Goal: Information Seeking & Learning: Learn about a topic

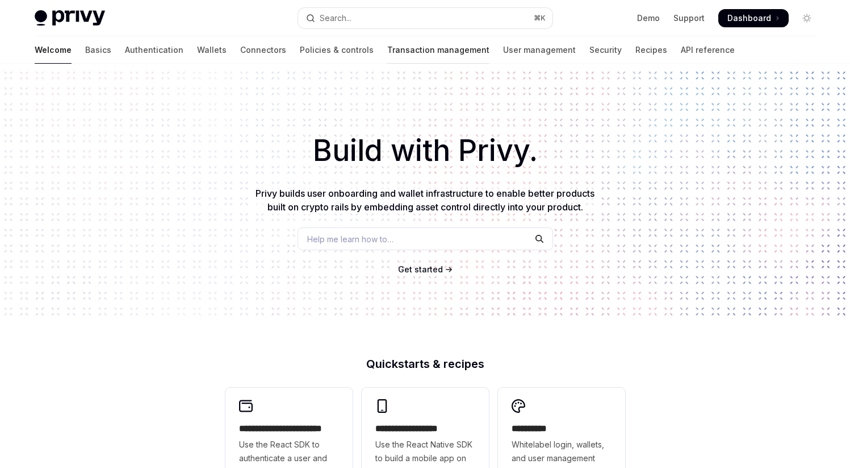
click at [387, 47] on link "Transaction management" at bounding box center [438, 49] width 102 height 27
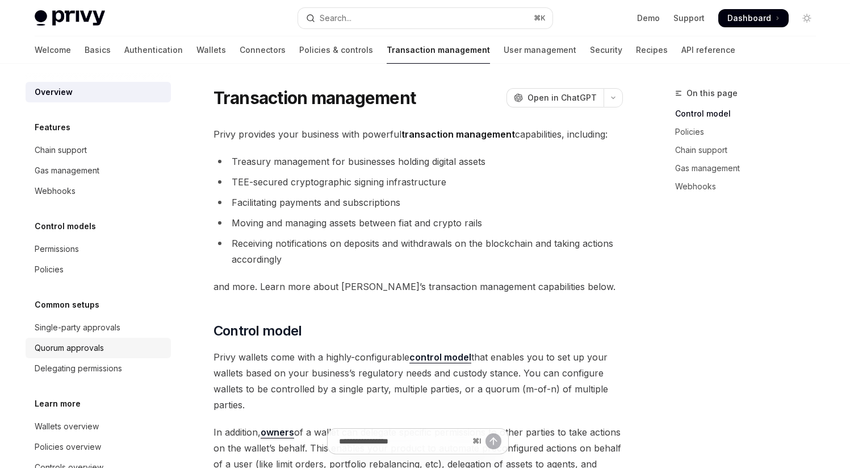
scroll to position [32, 0]
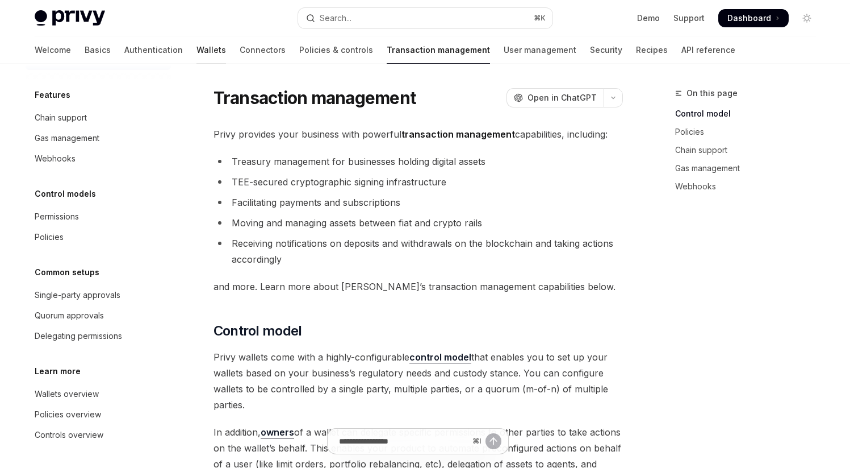
click at [197, 48] on link "Wallets" at bounding box center [212, 49] width 30 height 27
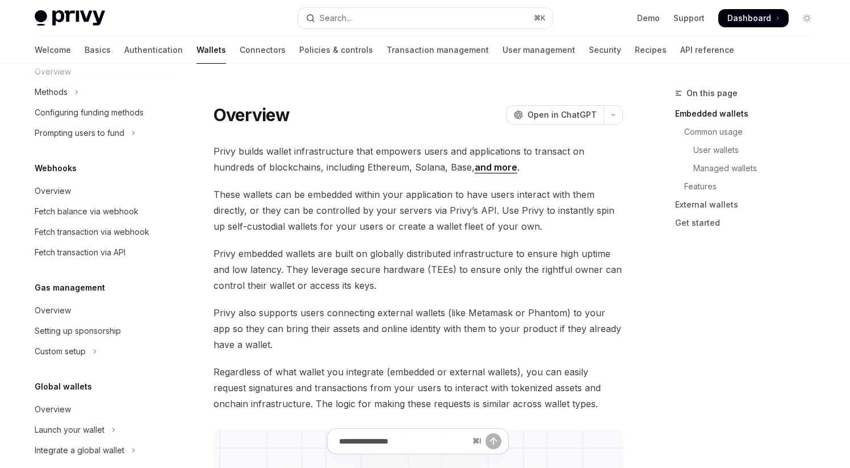
scroll to position [487, 0]
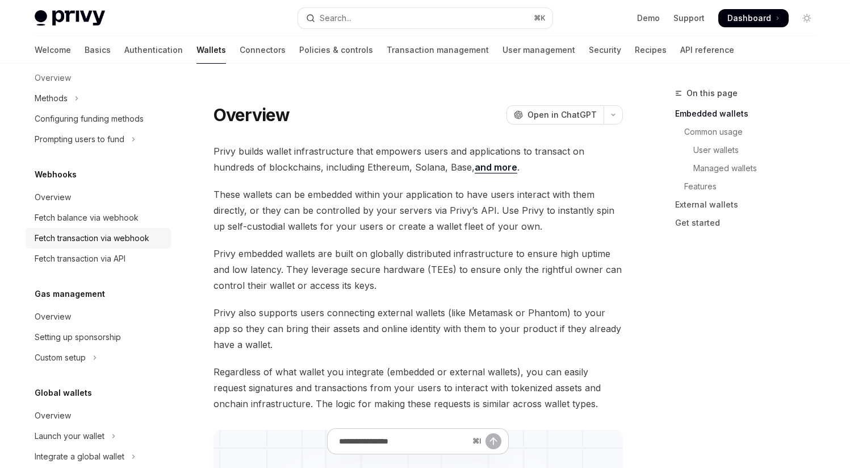
click at [86, 245] on link "Fetch transaction via webhook" at bounding box center [98, 238] width 145 height 20
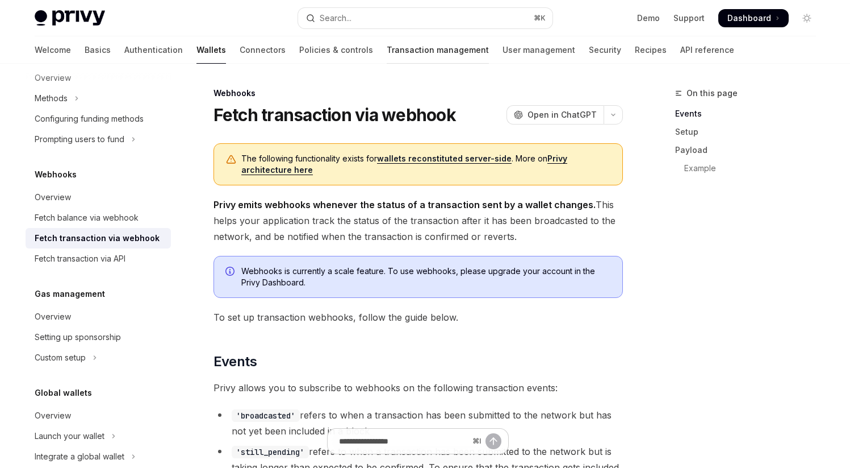
click at [387, 51] on link "Transaction management" at bounding box center [438, 49] width 102 height 27
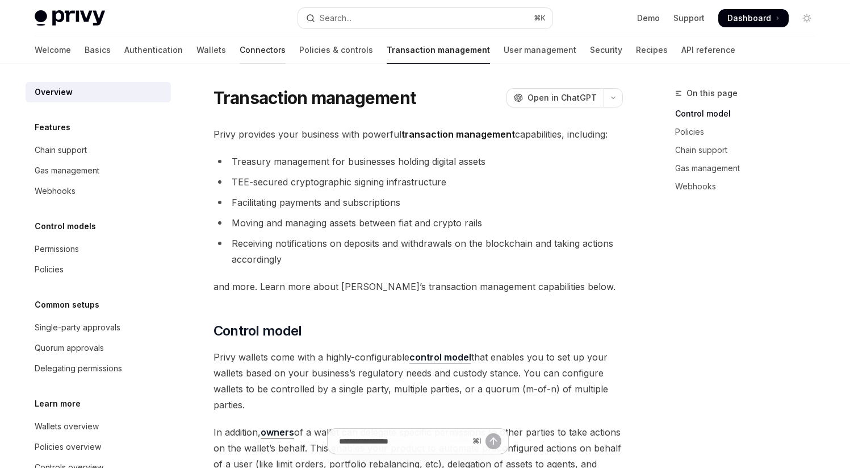
click at [240, 48] on link "Connectors" at bounding box center [263, 49] width 46 height 27
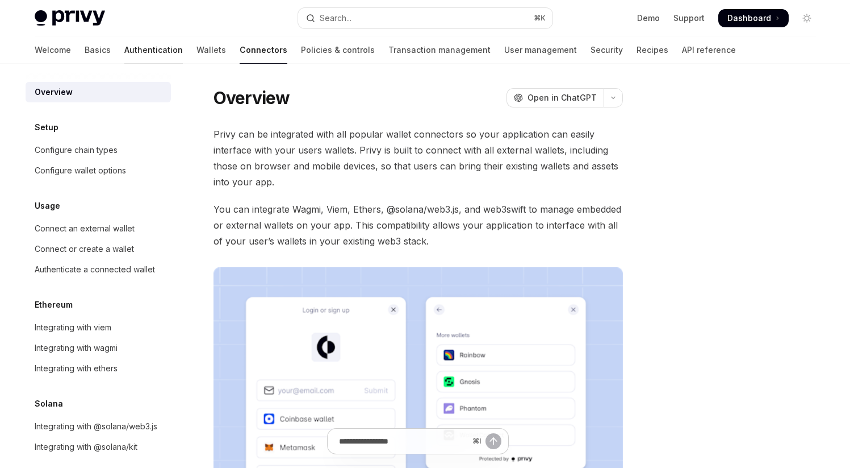
click at [124, 47] on link "Authentication" at bounding box center [153, 49] width 59 height 27
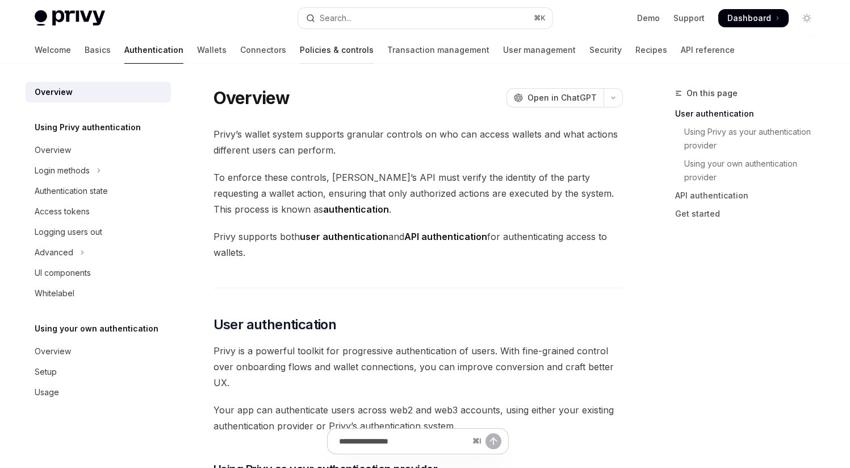
click at [300, 49] on link "Policies & controls" at bounding box center [337, 49] width 74 height 27
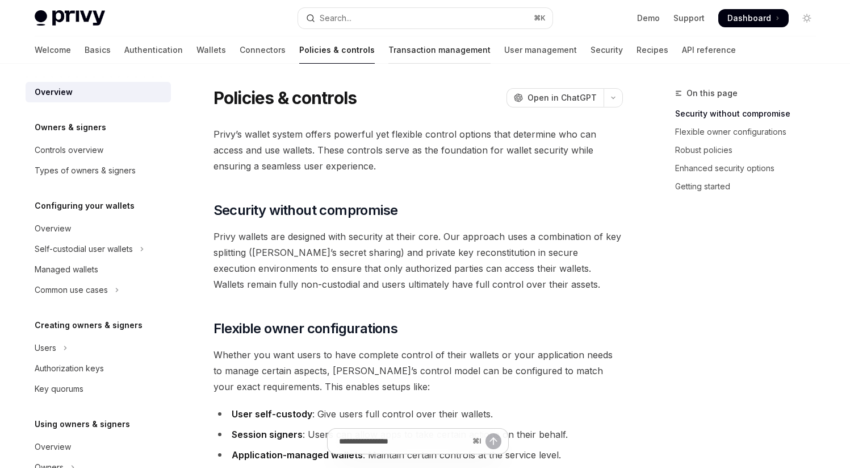
click at [389, 51] on link "Transaction management" at bounding box center [440, 49] width 102 height 27
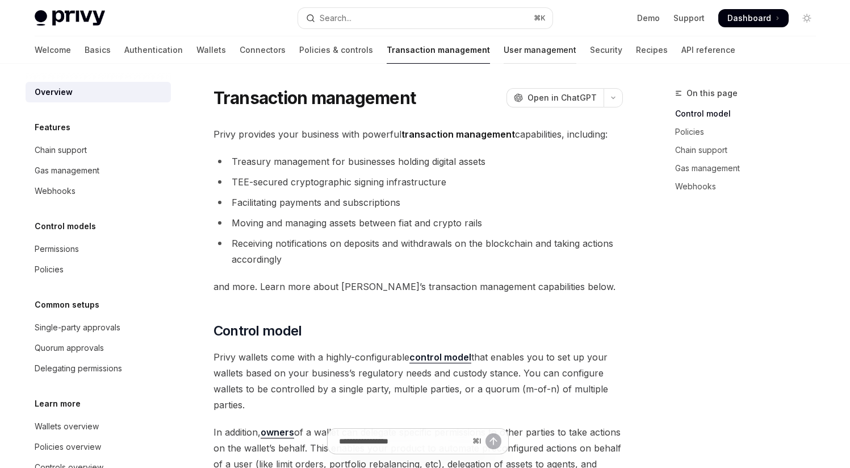
click at [504, 52] on link "User management" at bounding box center [540, 49] width 73 height 27
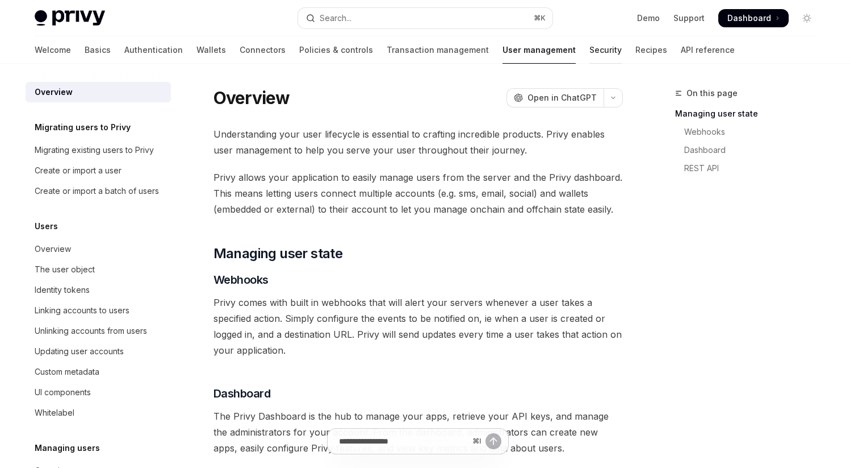
click at [590, 52] on link "Security" at bounding box center [606, 49] width 32 height 27
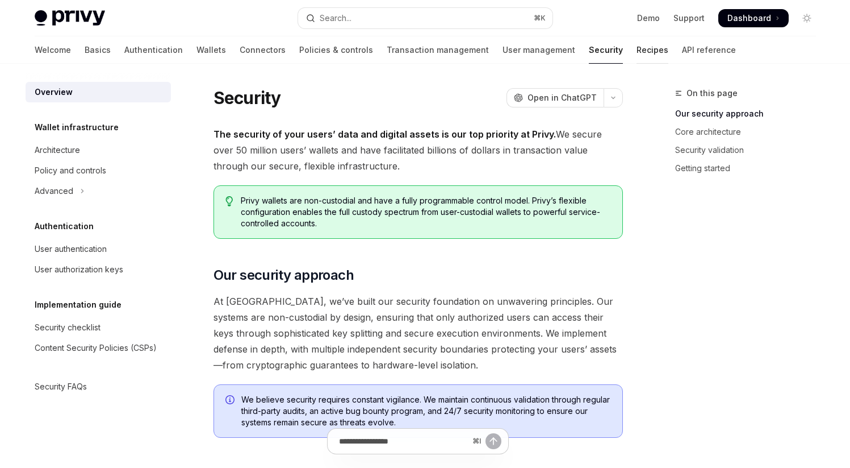
click at [637, 56] on link "Recipes" at bounding box center [653, 49] width 32 height 27
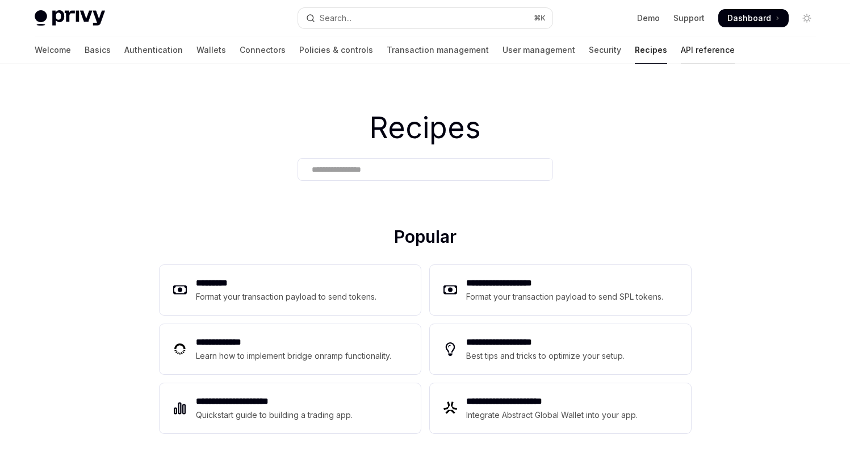
click at [681, 55] on link "API reference" at bounding box center [708, 49] width 54 height 27
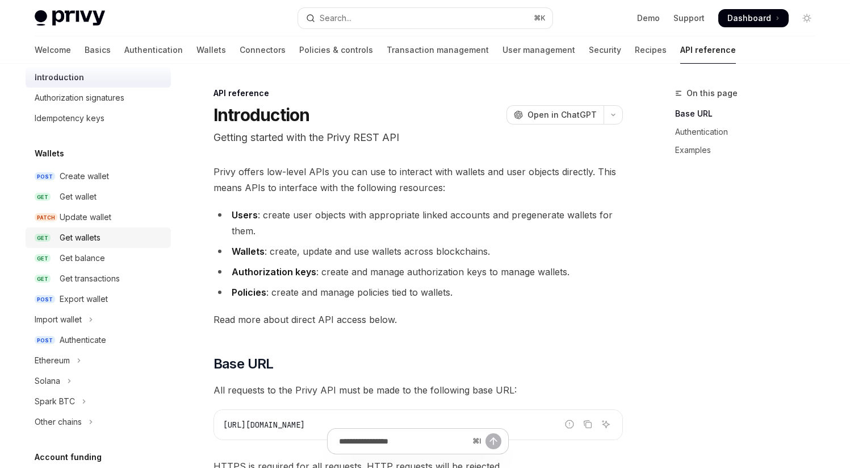
scroll to position [37, 0]
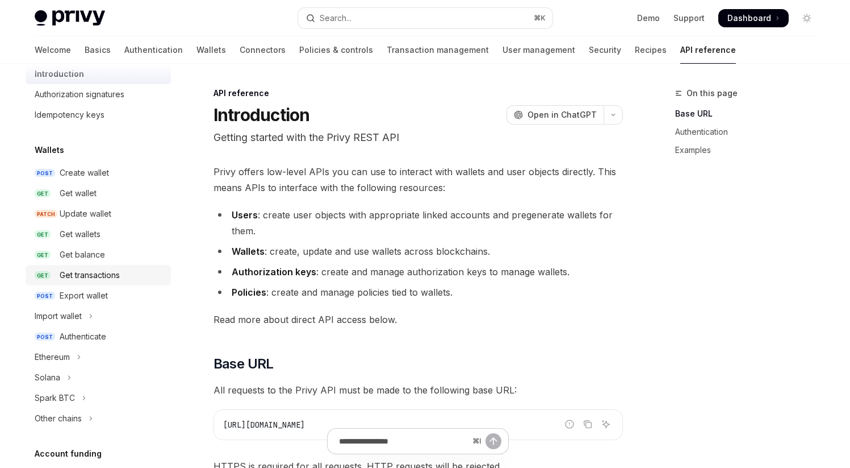
click at [78, 278] on div "Get transactions" at bounding box center [90, 275] width 60 height 14
type textarea "*"
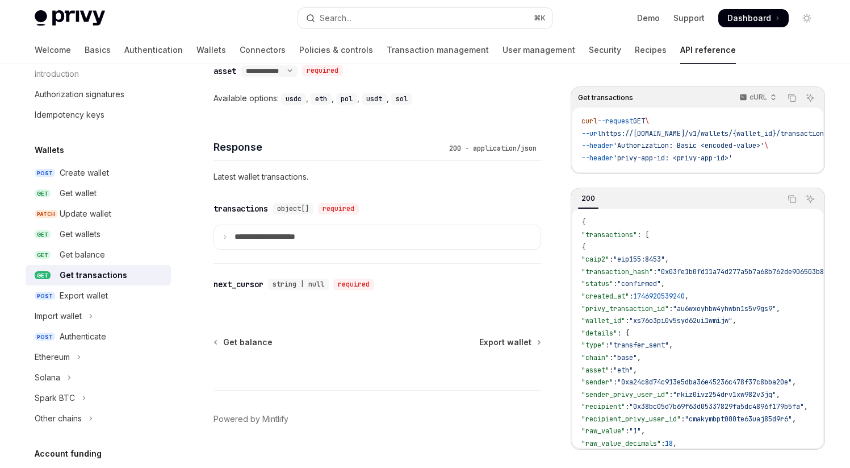
scroll to position [714, 0]
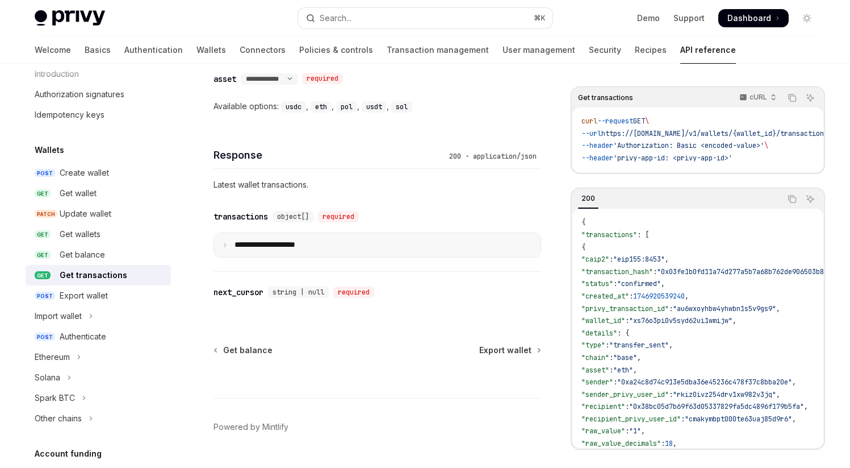
click at [221, 241] on summary "**********" at bounding box center [377, 245] width 327 height 24
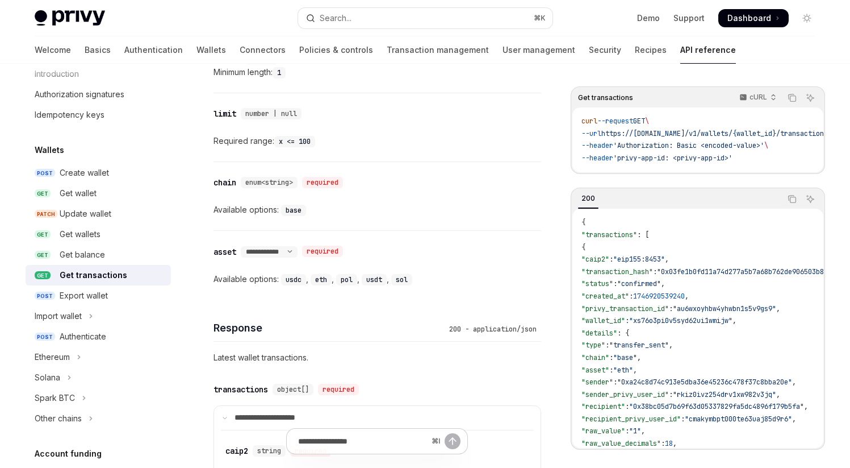
scroll to position [558, 0]
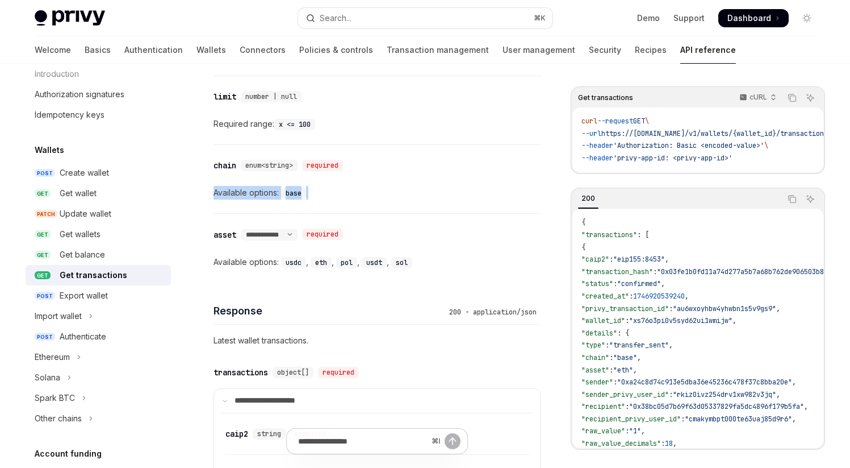
drag, startPoint x: 215, startPoint y: 191, endPoint x: 352, endPoint y: 191, distance: 136.9
click at [352, 191] on div "Available options: base" at bounding box center [378, 193] width 328 height 14
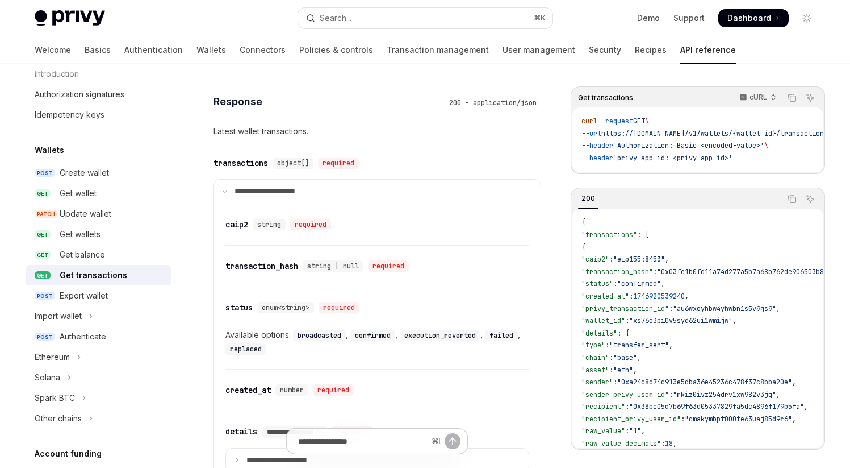
scroll to position [765, 0]
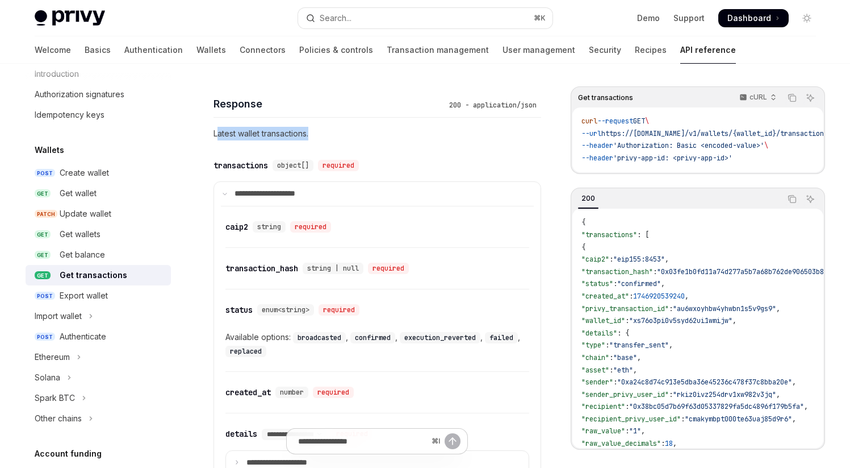
drag, startPoint x: 216, startPoint y: 132, endPoint x: 382, endPoint y: 133, distance: 165.9
click at [381, 133] on p "Latest wallet transactions." at bounding box center [378, 134] width 328 height 14
click at [382, 133] on p "Latest wallet transactions." at bounding box center [378, 134] width 328 height 14
drag, startPoint x: 215, startPoint y: 134, endPoint x: 348, endPoint y: 135, distance: 132.9
click at [348, 135] on p "Latest wallet transactions." at bounding box center [378, 134] width 328 height 14
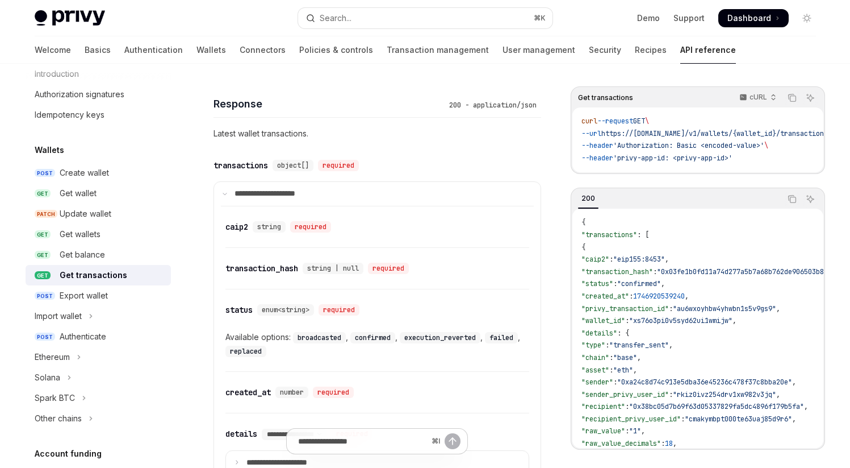
click at [348, 135] on p "Latest wallet transactions." at bounding box center [378, 134] width 328 height 14
drag, startPoint x: 215, startPoint y: 135, endPoint x: 360, endPoint y: 135, distance: 144.9
click at [360, 135] on p "Latest wallet transactions." at bounding box center [378, 134] width 328 height 14
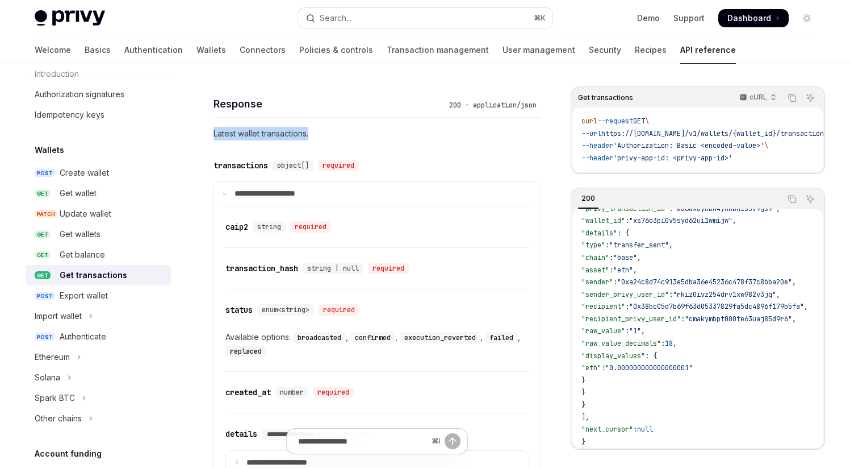
scroll to position [109, 0]
drag, startPoint x: 607, startPoint y: 230, endPoint x: 650, endPoint y: 376, distance: 152.6
click at [649, 376] on code "{ "transactions" : [ { "caip2" : "eip155:8453" , "transaction_hash" : "0x03fe1b…" at bounding box center [770, 281] width 377 height 331
click at [650, 376] on code "{ "transactions" : [ { "caip2" : "eip155:8453" , "transaction_hash" : "0x03fe1b…" at bounding box center [770, 281] width 377 height 331
drag, startPoint x: 607, startPoint y: 228, endPoint x: 714, endPoint y: 384, distance: 188.9
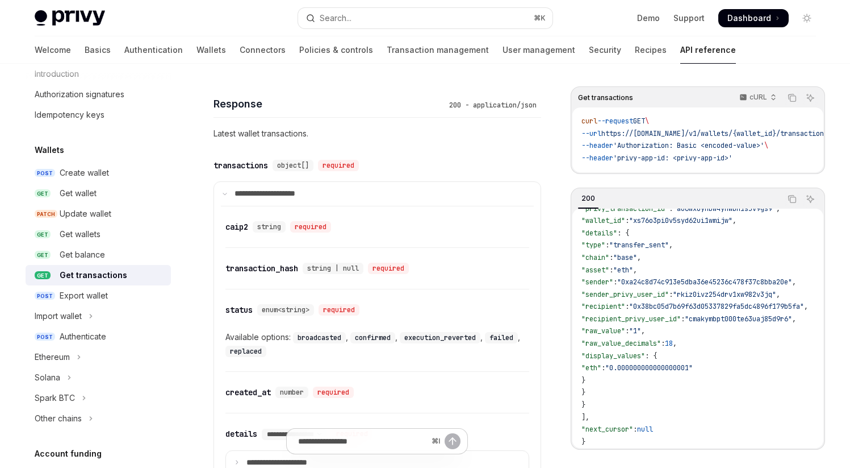
click at [714, 384] on code "{ "transactions" : [ { "caip2" : "eip155:8453" , "transaction_hash" : "0x03fe1b…" at bounding box center [770, 281] width 377 height 331
drag, startPoint x: 606, startPoint y: 228, endPoint x: 664, endPoint y: 384, distance: 166.6
click at [664, 385] on code "{ "transactions" : [ { "caip2" : "eip155:8453" , "transaction_hash" : "0x03fe1b…" at bounding box center [770, 281] width 377 height 331
click at [664, 384] on code "{ "transactions" : [ { "caip2" : "eip155:8453" , "transaction_hash" : "0x03fe1b…" at bounding box center [770, 281] width 377 height 331
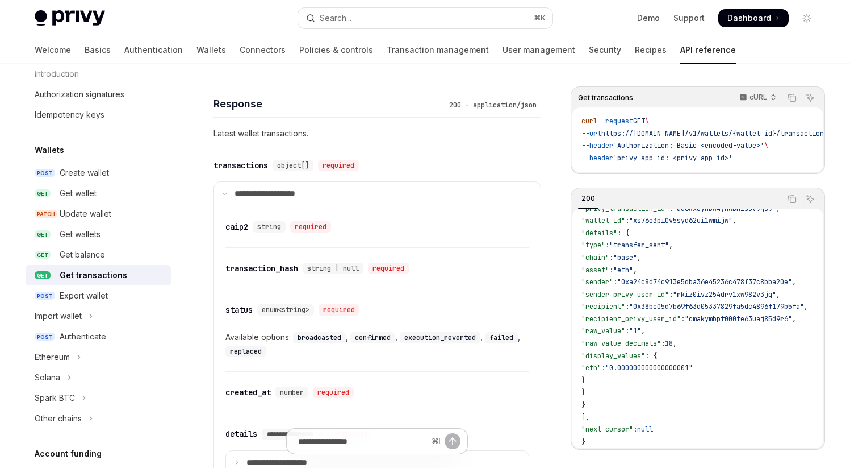
drag, startPoint x: 607, startPoint y: 228, endPoint x: 652, endPoint y: 388, distance: 165.7
click at [652, 388] on code "{ "transactions" : [ { "caip2" : "eip155:8453" , "transaction_hash" : "0x03fe1b…" at bounding box center [770, 281] width 377 height 331
drag, startPoint x: 608, startPoint y: 228, endPoint x: 647, endPoint y: 384, distance: 160.9
click at [647, 384] on code "{ "transactions" : [ { "caip2" : "eip155:8453" , "transaction_hash" : "0x03fe1b…" at bounding box center [770, 281] width 377 height 331
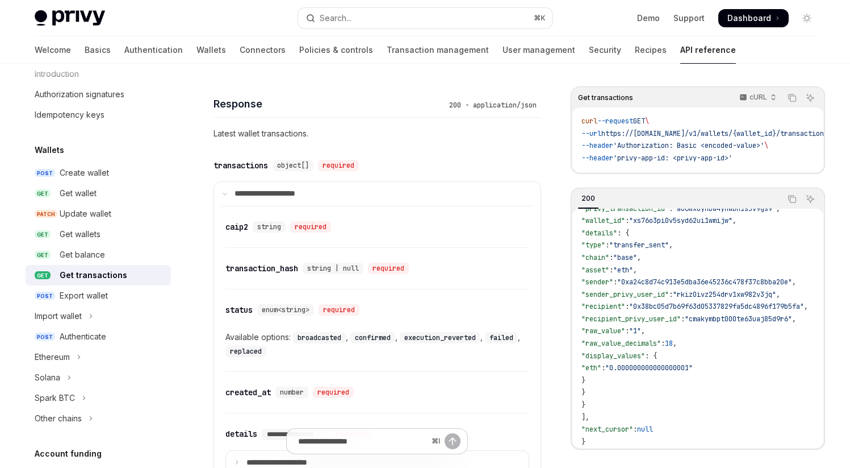
click at [647, 384] on code "{ "transactions" : [ { "caip2" : "eip155:8453" , "transaction_hash" : "0x03fe1b…" at bounding box center [770, 281] width 377 height 331
drag, startPoint x: 607, startPoint y: 230, endPoint x: 632, endPoint y: 384, distance: 156.5
click at [632, 384] on code "{ "transactions" : [ { "caip2" : "eip155:8453" , "transaction_hash" : "0x03fe1b…" at bounding box center [770, 281] width 377 height 331
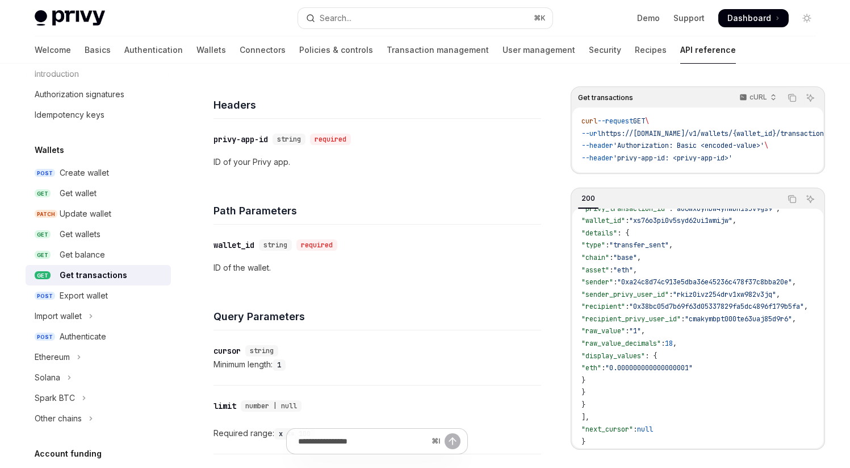
scroll to position [0, 0]
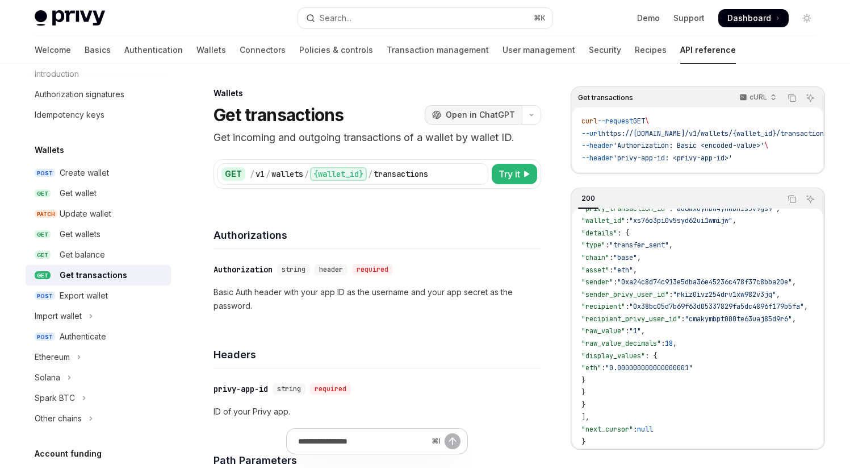
click at [498, 119] on span "Open in ChatGPT" at bounding box center [480, 114] width 69 height 11
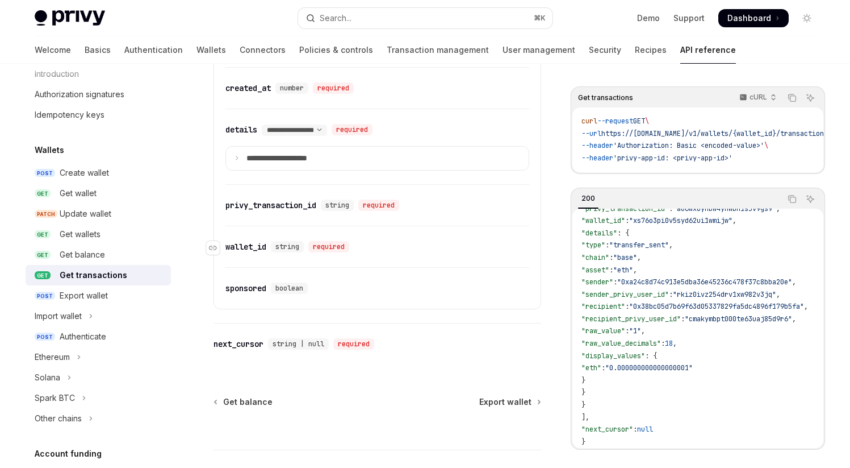
scroll to position [1028, 0]
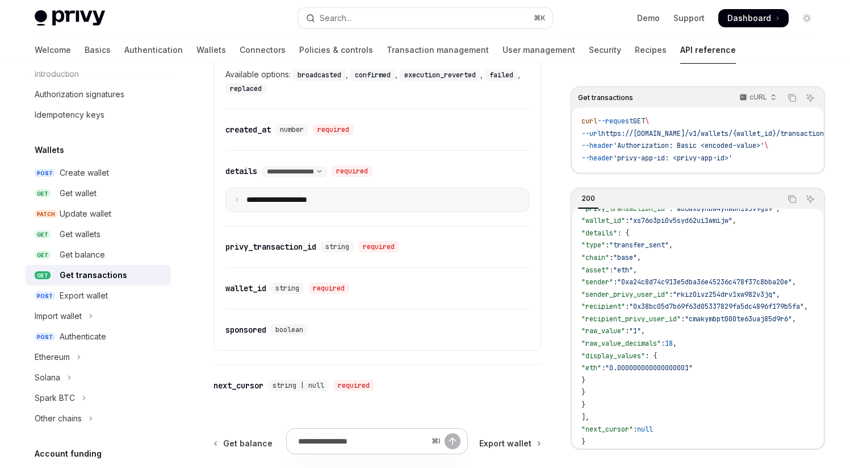
click at [233, 194] on summary "**********" at bounding box center [377, 200] width 303 height 24
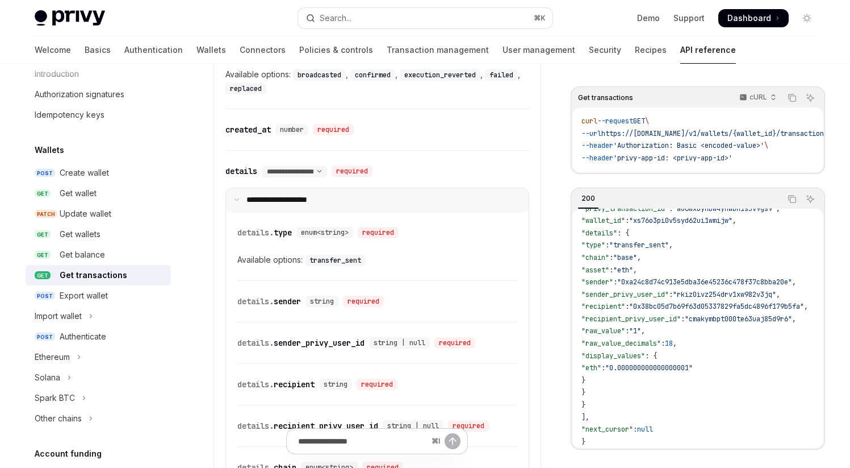
click at [238, 200] on icon at bounding box center [237, 200] width 6 height 6
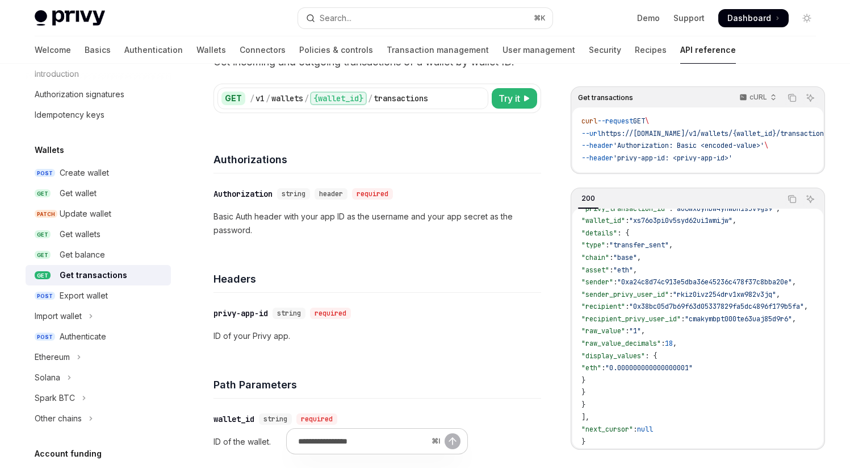
scroll to position [0, 0]
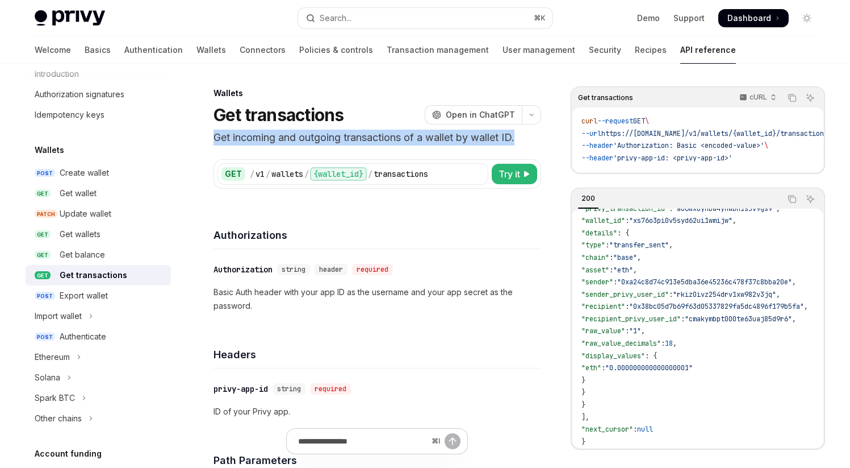
drag, startPoint x: 215, startPoint y: 137, endPoint x: 541, endPoint y: 137, distance: 326.1
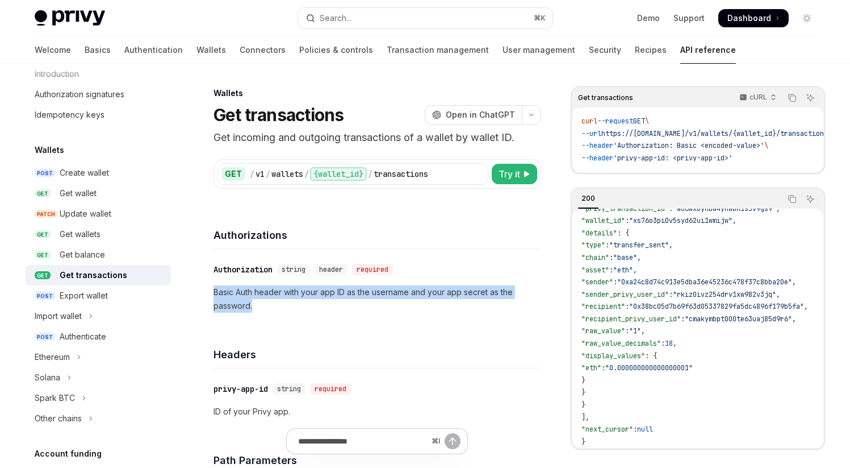
drag, startPoint x: 214, startPoint y: 293, endPoint x: 270, endPoint y: 299, distance: 56.7
click at [270, 299] on p "Basic Auth header with your app ID as the username and your app secret as the p…" at bounding box center [378, 298] width 328 height 27
drag, startPoint x: 213, startPoint y: 293, endPoint x: 281, endPoint y: 305, distance: 69.2
click at [281, 305] on p "Basic Auth header with your app ID as the username and your app secret as the p…" at bounding box center [378, 298] width 328 height 27
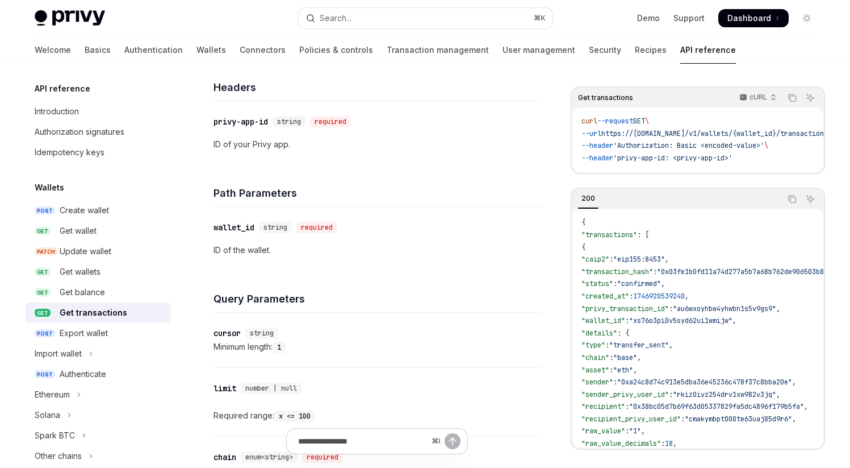
click at [624, 276] on span ""transaction_hash"" at bounding box center [618, 271] width 72 height 9
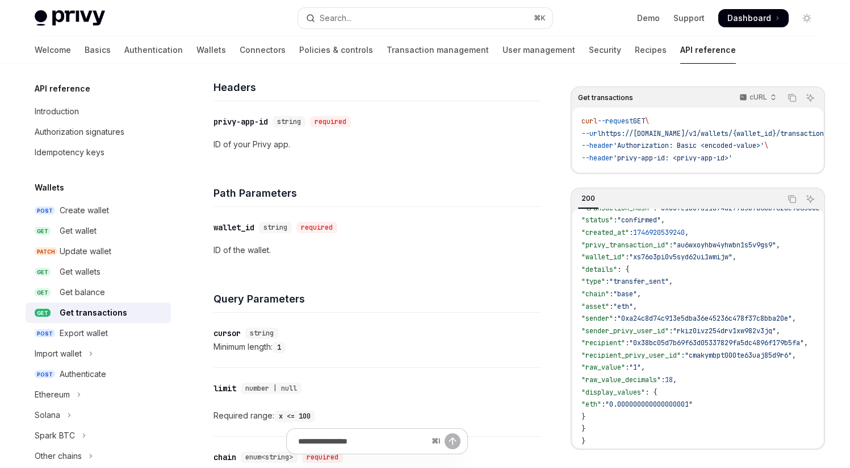
scroll to position [109, 0]
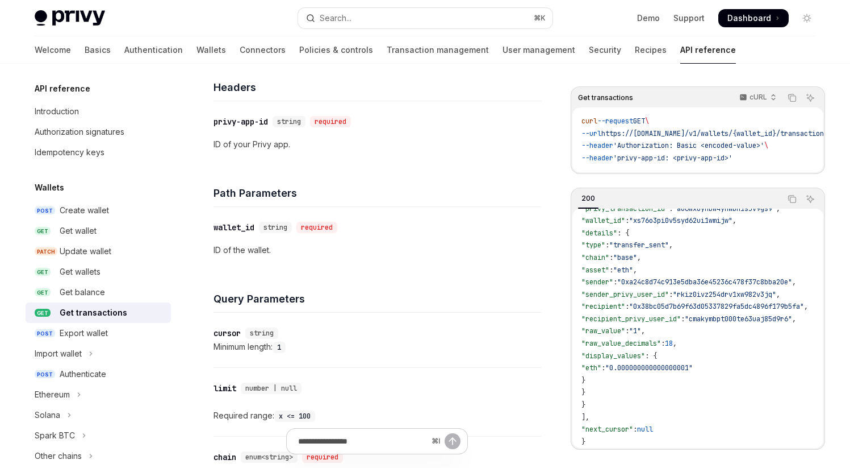
drag, startPoint x: 616, startPoint y: 350, endPoint x: 642, endPoint y: 374, distance: 35.8
click at [642, 375] on code "{ "transactions" : [ { "caip2" : "eip155:8453" , "transaction_hash" : "0x03fe1b…" at bounding box center [770, 281] width 377 height 331
click at [642, 374] on code "{ "transactions" : [ { "caip2" : "eip155:8453" , "transaction_hash" : "0x03fe1b…" at bounding box center [770, 281] width 377 height 331
click at [633, 293] on span ""sender_privy_user_id"" at bounding box center [625, 294] width 87 height 9
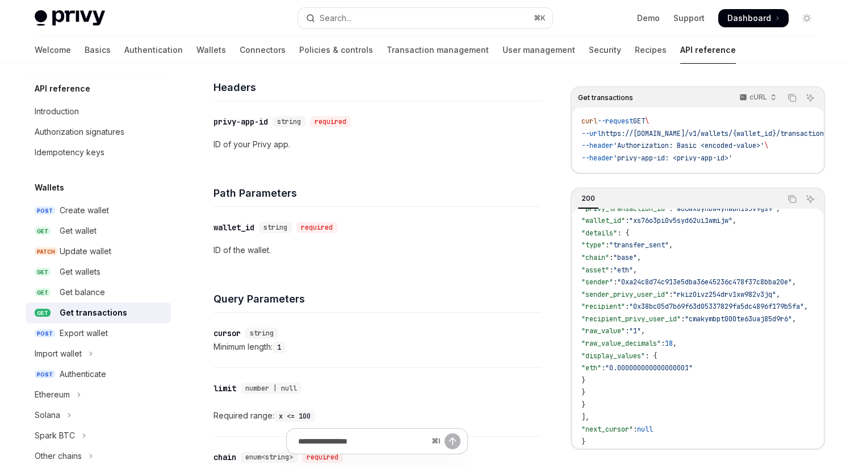
click at [625, 302] on span ""recipient"" at bounding box center [604, 306] width 44 height 9
click at [629, 314] on span ""recipient_privy_user_id"" at bounding box center [631, 318] width 99 height 9
click at [625, 326] on span ""raw_value"" at bounding box center [604, 330] width 44 height 9
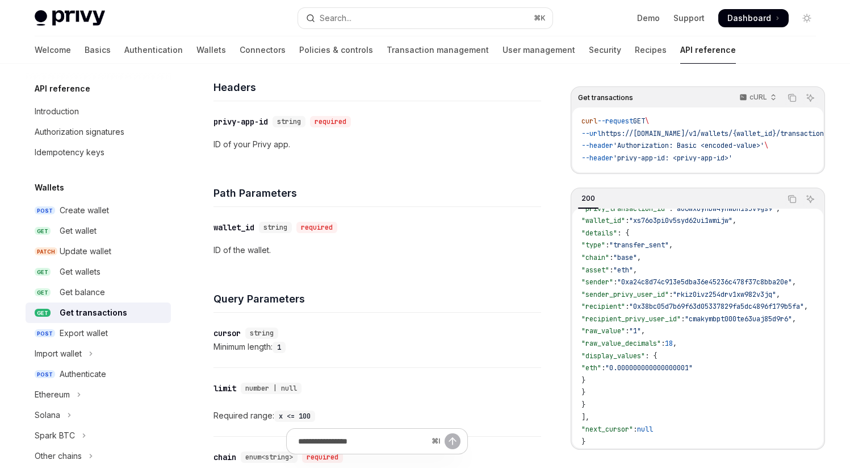
click at [625, 326] on span ""raw_value"" at bounding box center [604, 330] width 44 height 9
click at [628, 339] on span ""raw_value_decimals"" at bounding box center [622, 343] width 80 height 9
click at [635, 353] on span ""display_values"" at bounding box center [614, 355] width 64 height 9
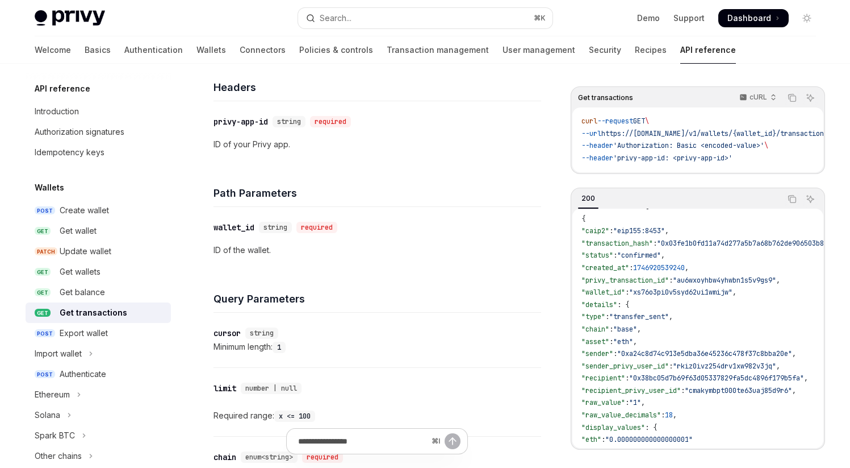
scroll to position [0, 0]
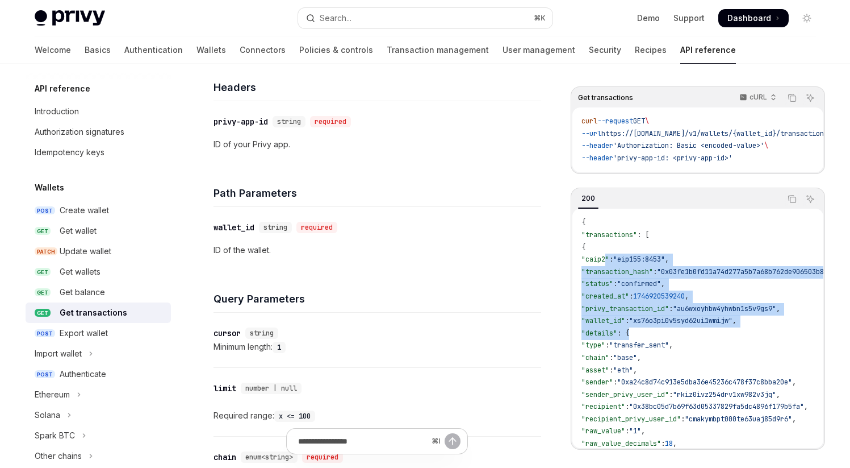
drag, startPoint x: 606, startPoint y: 262, endPoint x: 717, endPoint y: 343, distance: 137.0
click at [717, 343] on code "{ "transactions" : [ { "caip2" : "eip155:8453" , "transaction_hash" : "0x03fe1b…" at bounding box center [770, 381] width 377 height 331
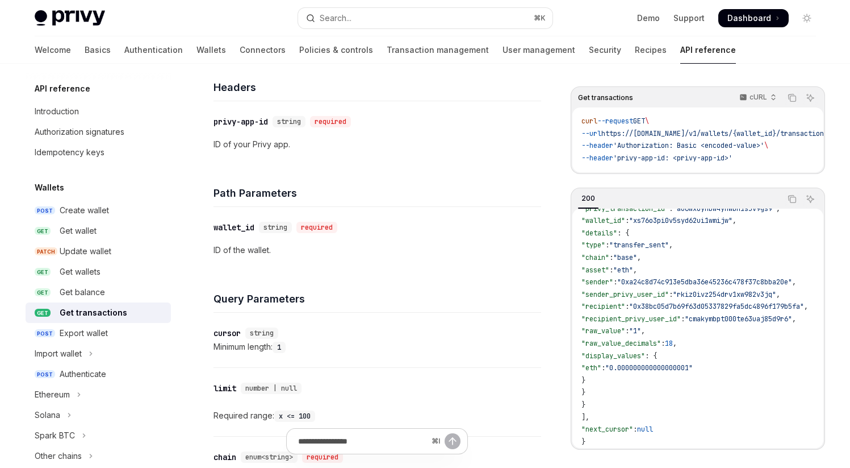
scroll to position [109, 0]
drag, startPoint x: 607, startPoint y: 229, endPoint x: 643, endPoint y: 386, distance: 160.8
click at [643, 386] on code "{ "transactions" : [ { "caip2" : "eip155:8453" , "transaction_hash" : "0x03fe1b…" at bounding box center [770, 281] width 377 height 331
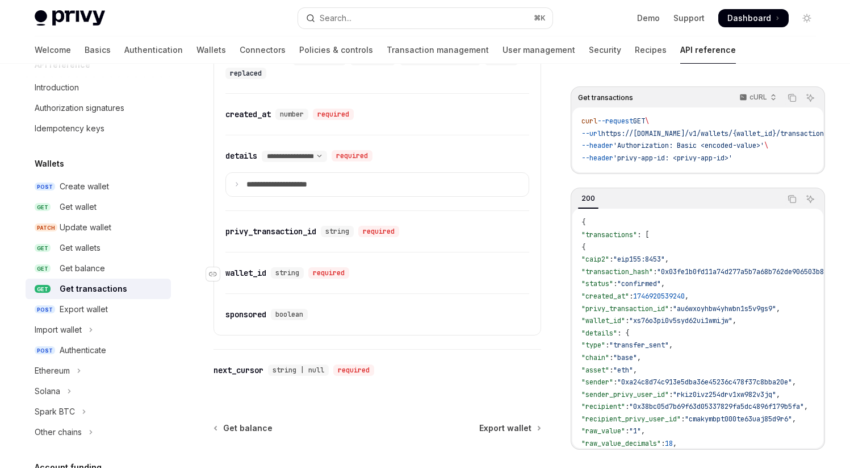
scroll to position [1032, 0]
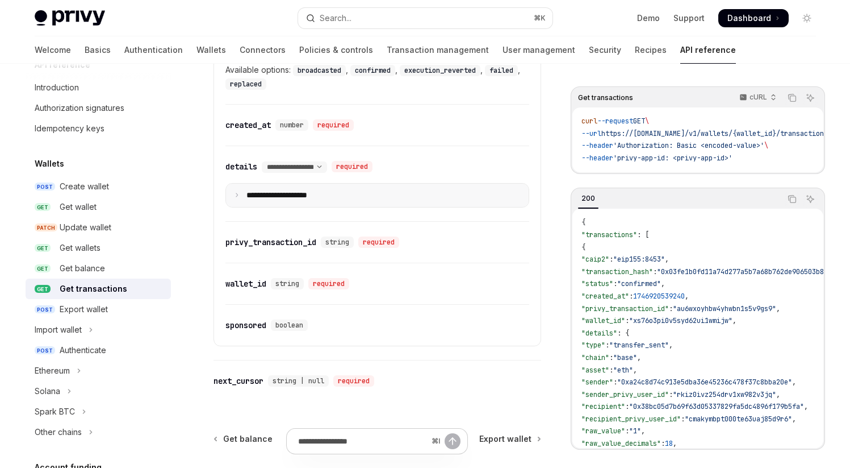
click at [239, 197] on summary "**********" at bounding box center [377, 196] width 303 height 24
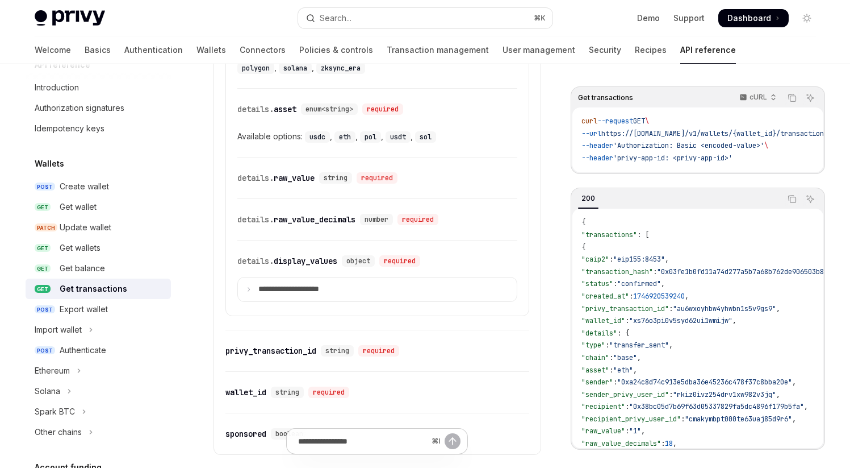
scroll to position [1428, 0]
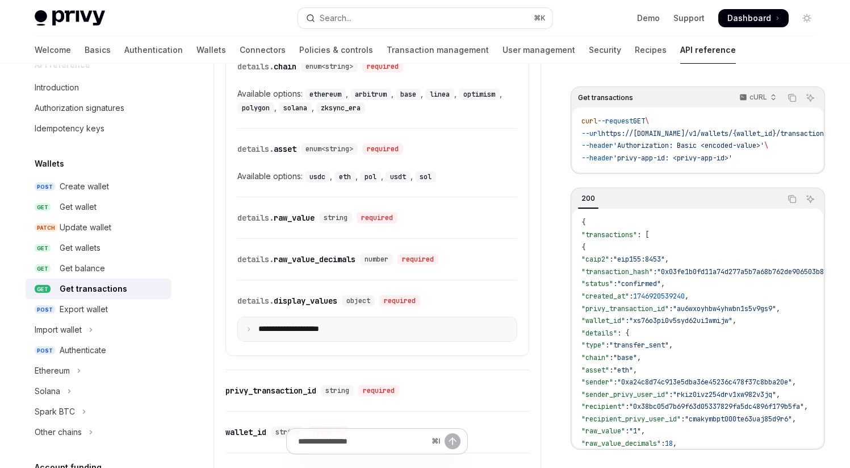
click at [247, 330] on icon at bounding box center [249, 329] width 6 height 6
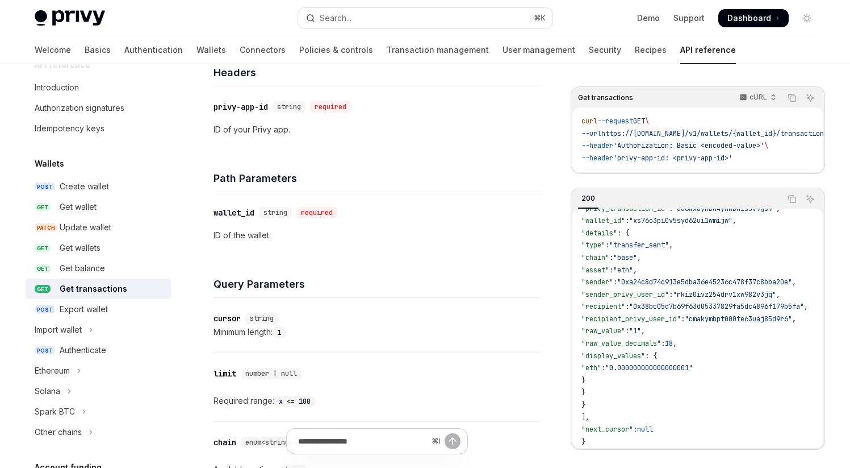
scroll to position [0, 0]
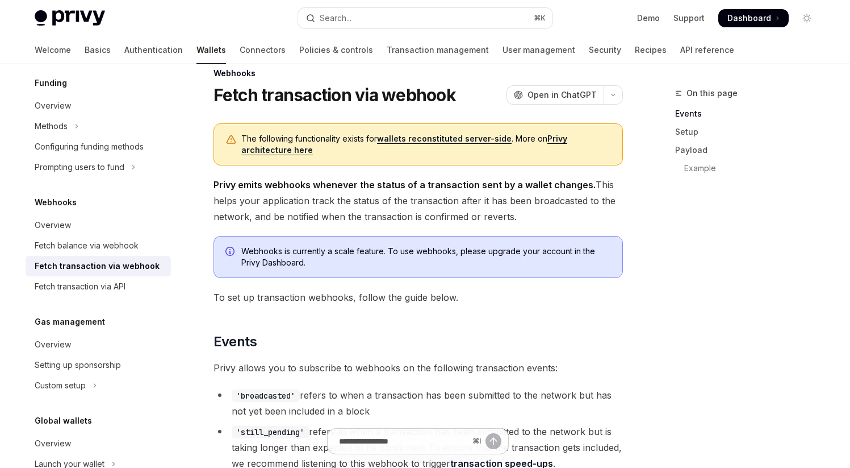
scroll to position [44, 0]
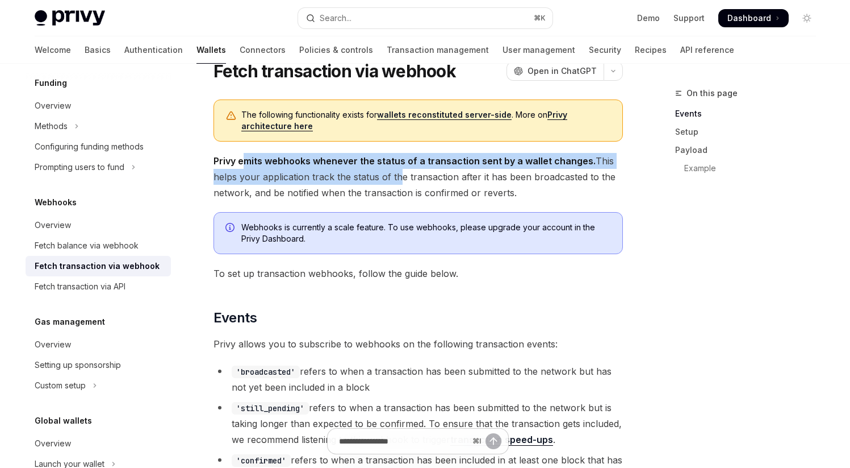
drag, startPoint x: 244, startPoint y: 160, endPoint x: 393, endPoint y: 181, distance: 150.9
click at [393, 181] on span "Privy emits webhooks whenever the status of a transaction sent by a wallet chan…" at bounding box center [419, 177] width 410 height 48
drag, startPoint x: 299, startPoint y: 160, endPoint x: 408, endPoint y: 173, distance: 109.9
click at [408, 173] on span "Privy emits webhooks whenever the status of a transaction sent by a wallet chan…" at bounding box center [419, 177] width 410 height 48
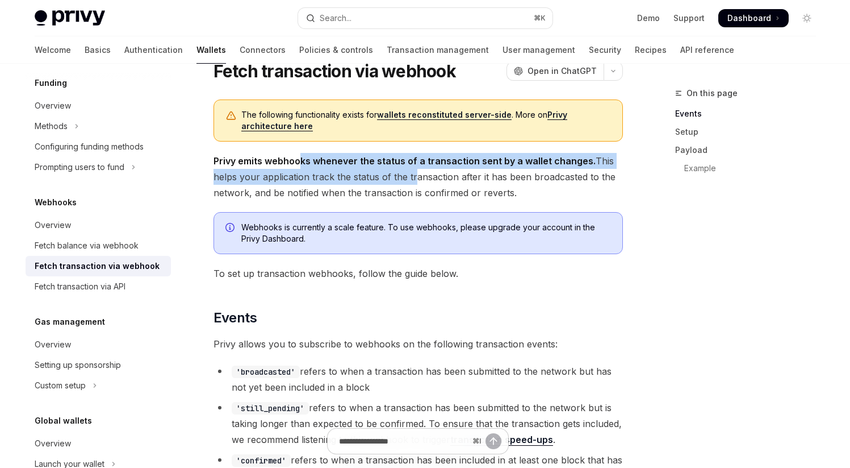
click at [408, 173] on span "Privy emits webhooks whenever the status of a transaction sent by a wallet chan…" at bounding box center [419, 177] width 410 height 48
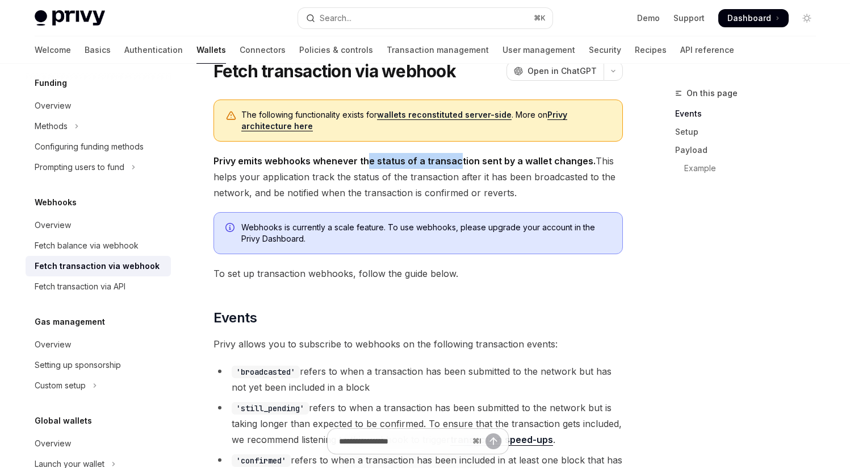
drag, startPoint x: 364, startPoint y: 162, endPoint x: 457, endPoint y: 162, distance: 92.6
click at [457, 162] on strong "Privy emits webhooks whenever the status of a transaction sent by a wallet chan…" at bounding box center [405, 160] width 382 height 11
drag, startPoint x: 396, startPoint y: 158, endPoint x: 516, endPoint y: 162, distance: 119.9
click at [516, 162] on strong "Privy emits webhooks whenever the status of a transaction sent by a wallet chan…" at bounding box center [405, 160] width 382 height 11
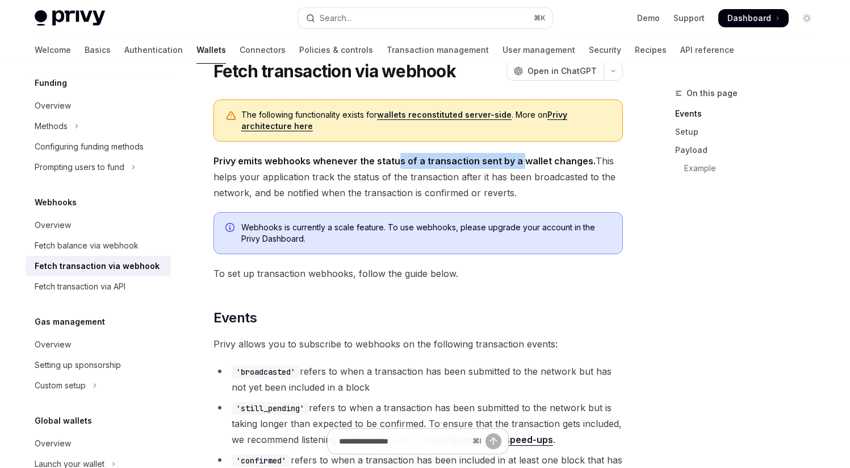
click at [516, 162] on strong "Privy emits webhooks whenever the status of a transaction sent by a wallet chan…" at bounding box center [405, 160] width 382 height 11
drag, startPoint x: 432, startPoint y: 163, endPoint x: 537, endPoint y: 163, distance: 105.1
click at [537, 163] on strong "Privy emits webhooks whenever the status of a transaction sent by a wallet chan…" at bounding box center [405, 160] width 382 height 11
drag, startPoint x: 448, startPoint y: 162, endPoint x: 560, endPoint y: 162, distance: 111.9
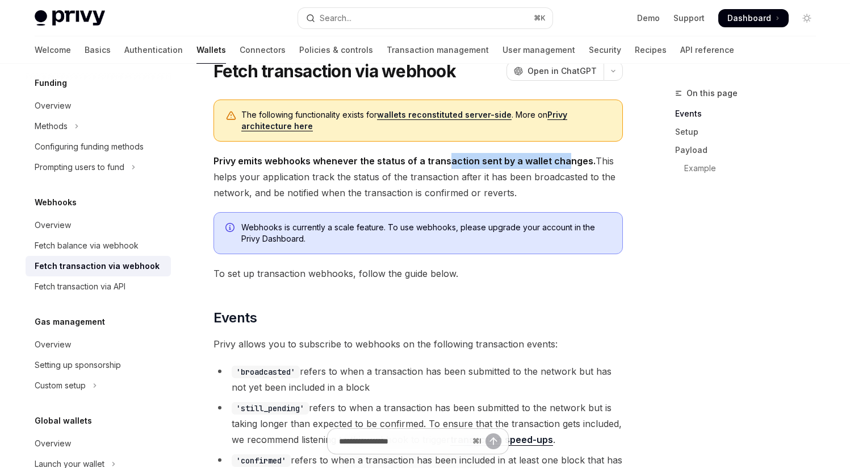
click at [560, 162] on strong "Privy emits webhooks whenever the status of a transaction sent by a wallet chan…" at bounding box center [405, 160] width 382 height 11
drag, startPoint x: 453, startPoint y: 162, endPoint x: 572, endPoint y: 162, distance: 118.7
click at [572, 162] on strong "Privy emits webhooks whenever the status of a transaction sent by a wallet chan…" at bounding box center [405, 160] width 382 height 11
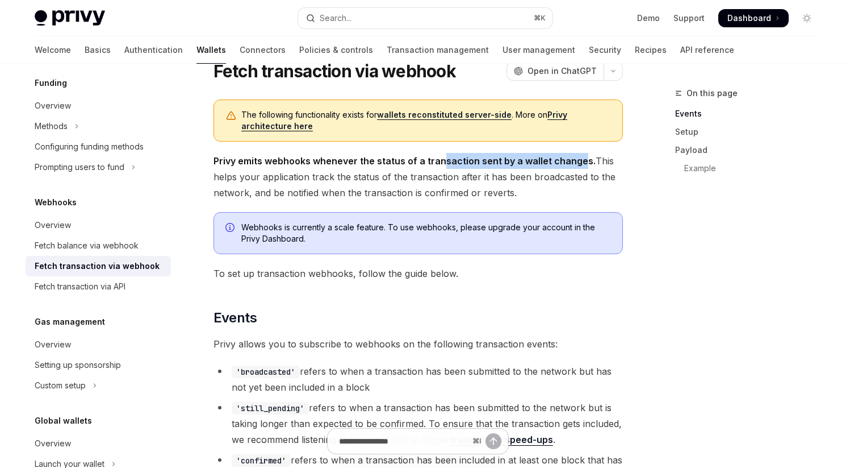
drag, startPoint x: 441, startPoint y: 162, endPoint x: 579, endPoint y: 162, distance: 138.1
click at [579, 162] on strong "Privy emits webhooks whenever the status of a transaction sent by a wallet chan…" at bounding box center [405, 160] width 382 height 11
drag, startPoint x: 402, startPoint y: 157, endPoint x: 598, endPoint y: 157, distance: 196.0
click at [598, 157] on span "Privy emits webhooks whenever the status of a transaction sent by a wallet chan…" at bounding box center [419, 177] width 410 height 48
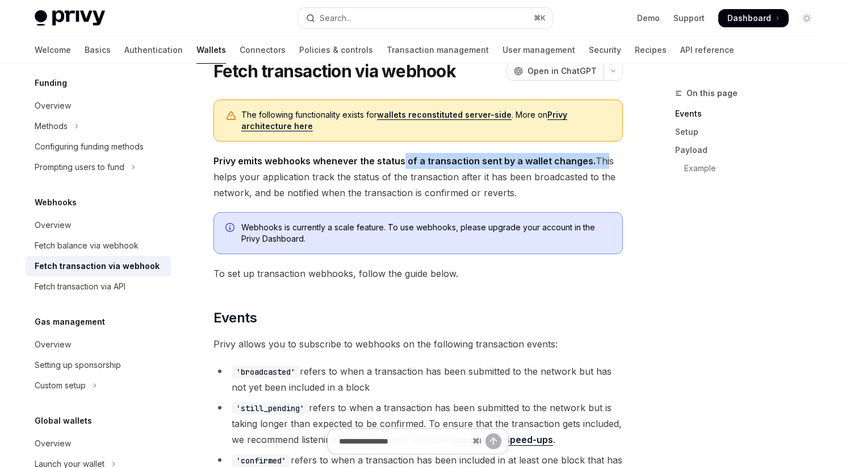
click at [598, 157] on span "Privy emits webhooks whenever the status of a transaction sent by a wallet chan…" at bounding box center [419, 177] width 410 height 48
drag, startPoint x: 214, startPoint y: 159, endPoint x: 558, endPoint y: 186, distance: 345.4
click at [558, 186] on span "Privy emits webhooks whenever the status of a transaction sent by a wallet chan…" at bounding box center [419, 177] width 410 height 48
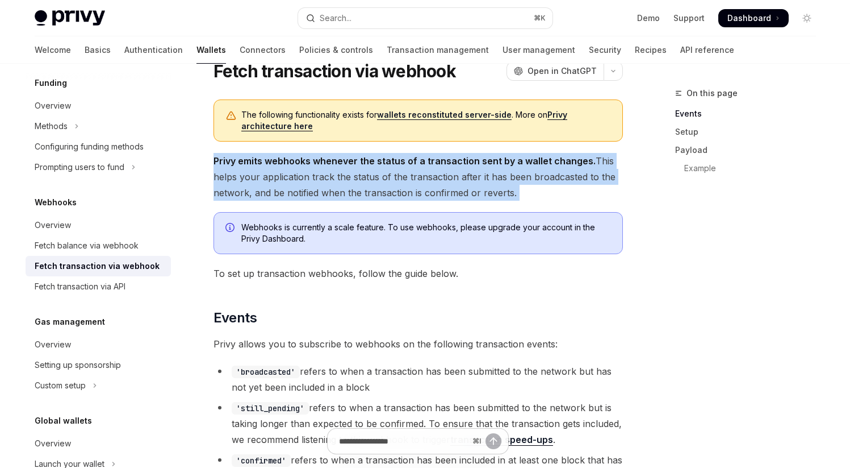
drag, startPoint x: 215, startPoint y: 160, endPoint x: 566, endPoint y: 205, distance: 353.4
drag, startPoint x: 212, startPoint y: 159, endPoint x: 585, endPoint y: 202, distance: 375.2
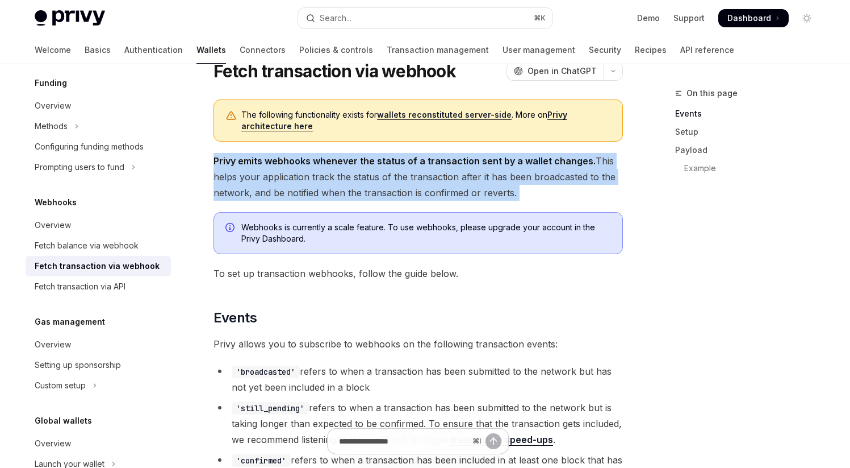
drag, startPoint x: 214, startPoint y: 161, endPoint x: 527, endPoint y: 189, distance: 314.2
click at [528, 189] on span "Privy emits webhooks whenever the status of a transaction sent by a wallet chan…" at bounding box center [419, 177] width 410 height 48
click at [527, 189] on span "Privy emits webhooks whenever the status of a transaction sent by a wallet chan…" at bounding box center [419, 177] width 410 height 48
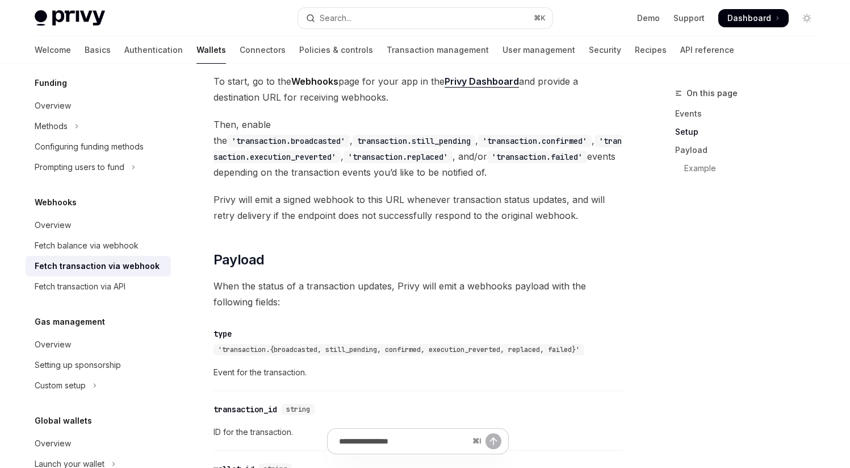
scroll to position [693, 0]
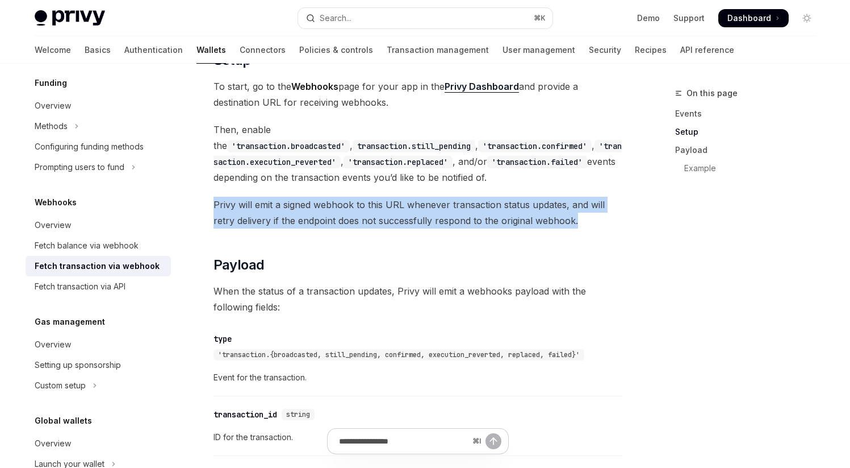
drag, startPoint x: 215, startPoint y: 203, endPoint x: 592, endPoint y: 214, distance: 377.4
click at [592, 214] on span "Privy will emit a signed webhook to this URL whenever transaction status update…" at bounding box center [419, 213] width 410 height 32
drag, startPoint x: 227, startPoint y: 206, endPoint x: 598, endPoint y: 226, distance: 371.5
click at [598, 226] on span "Privy will emit a signed webhook to this URL whenever transaction status update…" at bounding box center [419, 213] width 410 height 32
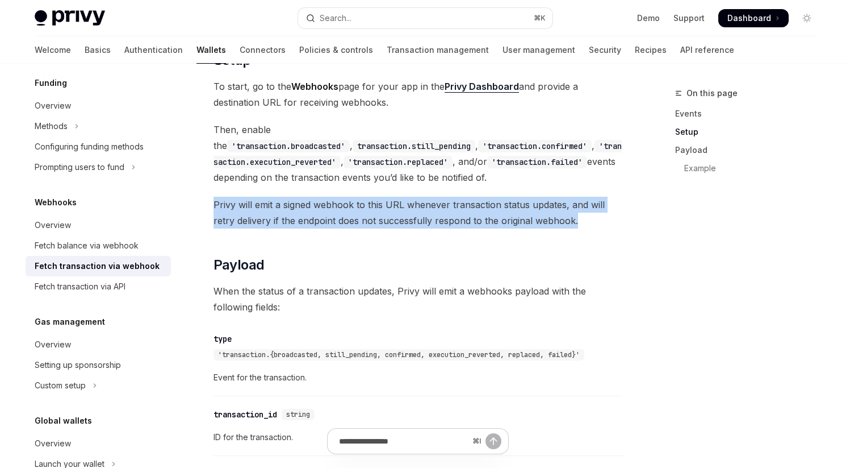
click at [598, 226] on span "Privy will emit a signed webhook to this URL whenever transaction status update…" at bounding box center [419, 213] width 410 height 32
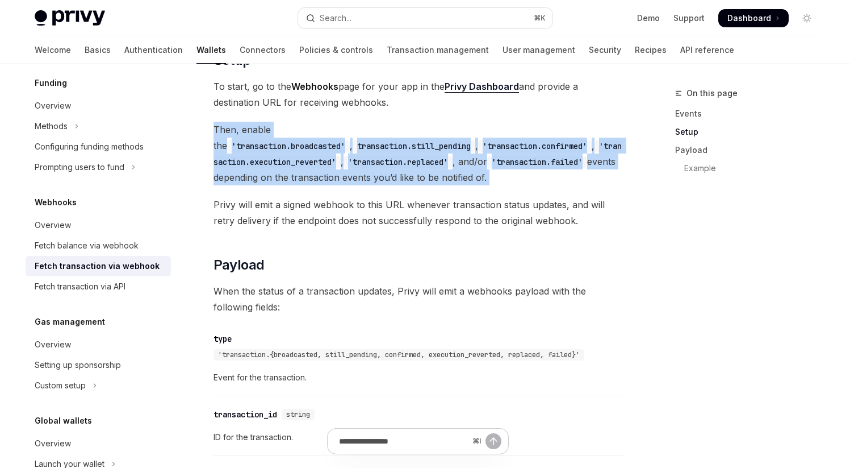
drag, startPoint x: 216, startPoint y: 128, endPoint x: 286, endPoint y: 185, distance: 90.9
click at [286, 185] on div "The following functionality exists for wallets reconstituted server-side . More…" at bounding box center [419, 137] width 410 height 1374
drag, startPoint x: 214, startPoint y: 129, endPoint x: 294, endPoint y: 187, distance: 98.7
click at [294, 187] on div "The following functionality exists for wallets reconstituted server-side . More…" at bounding box center [419, 137] width 410 height 1374
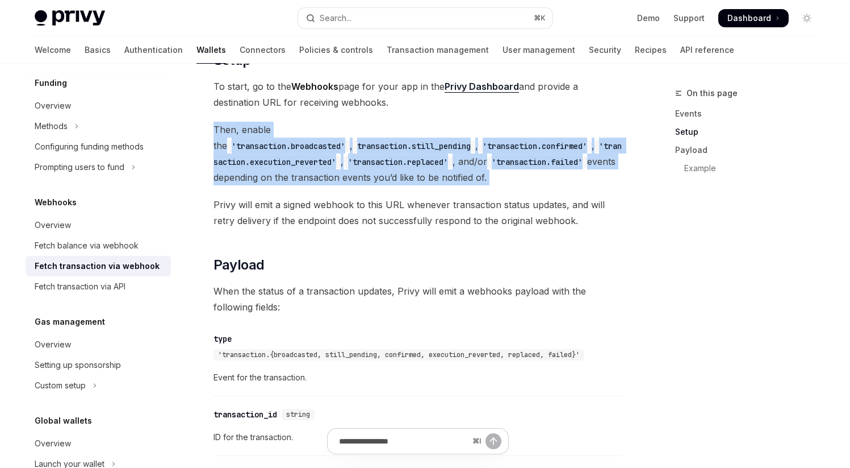
click at [294, 187] on div "The following functionality exists for wallets reconstituted server-side . More…" at bounding box center [419, 137] width 410 height 1374
drag, startPoint x: 215, startPoint y: 129, endPoint x: 277, endPoint y: 178, distance: 78.9
click at [277, 178] on span "Then, enable the 'transaction.broadcasted' , transaction.still_pending , 'trans…" at bounding box center [419, 154] width 410 height 64
click at [277, 177] on span "Then, enable the 'transaction.broadcasted' , transaction.still_pending , 'trans…" at bounding box center [419, 154] width 410 height 64
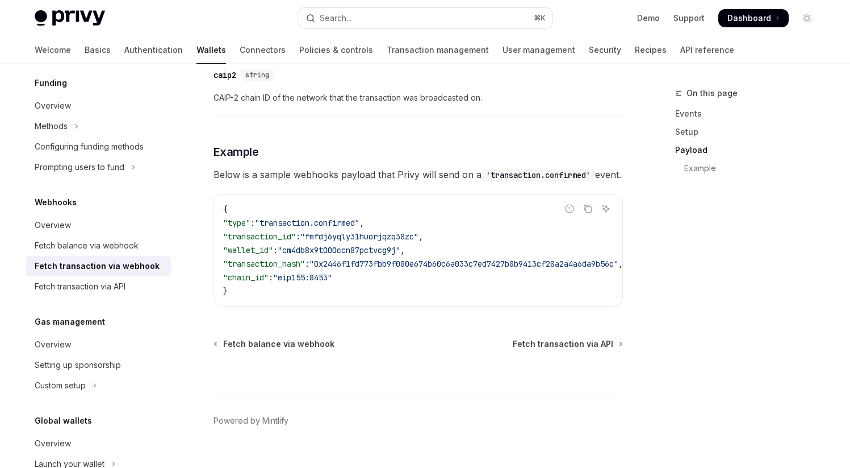
scroll to position [1212, 0]
drag, startPoint x: 233, startPoint y: 253, endPoint x: 505, endPoint y: 253, distance: 271.6
click at [505, 253] on code "{ "type" : "transaction.confirmed" , "transaction_id" : "fmfdj6yqly31huorjqzq38…" at bounding box center [436, 249] width 427 height 95
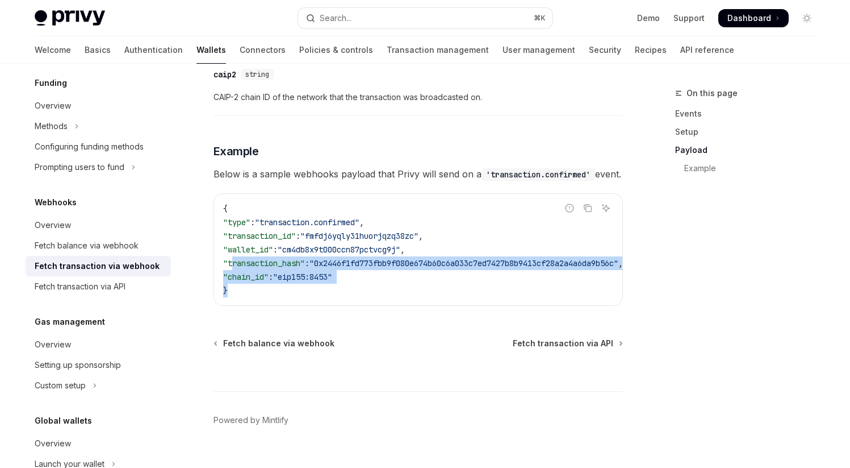
drag, startPoint x: 234, startPoint y: 279, endPoint x: 373, endPoint y: 299, distance: 140.1
click at [373, 297] on code "{ "type" : "transaction.confirmed" , "transaction_id" : "fmfdj6yqly31huorjqzq38…" at bounding box center [436, 249] width 427 height 95
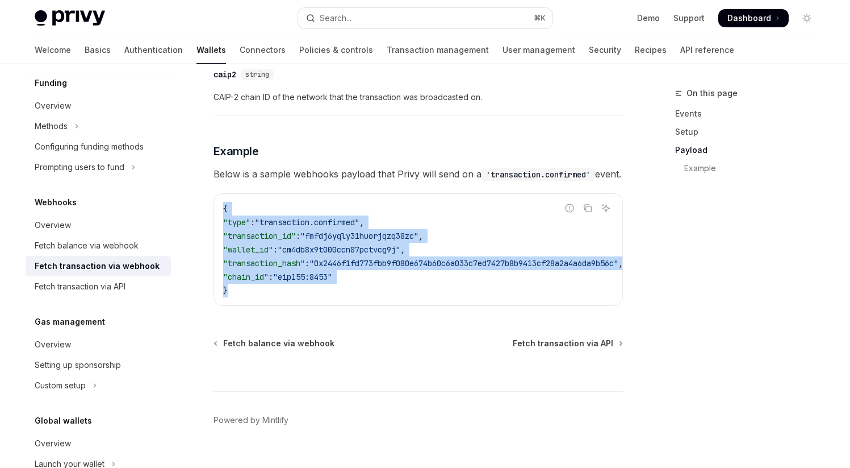
drag, startPoint x: 223, startPoint y: 224, endPoint x: 256, endPoint y: 314, distance: 95.6
click at [257, 305] on div "{ "type" : "transaction.confirmed" , "transaction_id" : "fmfdj6yqly31huorjqzq38…" at bounding box center [418, 249] width 408 height 111
click at [227, 217] on div "{ "type" : "transaction.confirmed" , "transaction_id" : "fmfdj6yqly31huorjqzq38…" at bounding box center [418, 249] width 408 height 111
drag, startPoint x: 223, startPoint y: 224, endPoint x: 248, endPoint y: 303, distance: 83.2
click at [248, 297] on code "{ "type" : "transaction.confirmed" , "transaction_id" : "fmfdj6yqly31huorjqzq38…" at bounding box center [436, 249] width 427 height 95
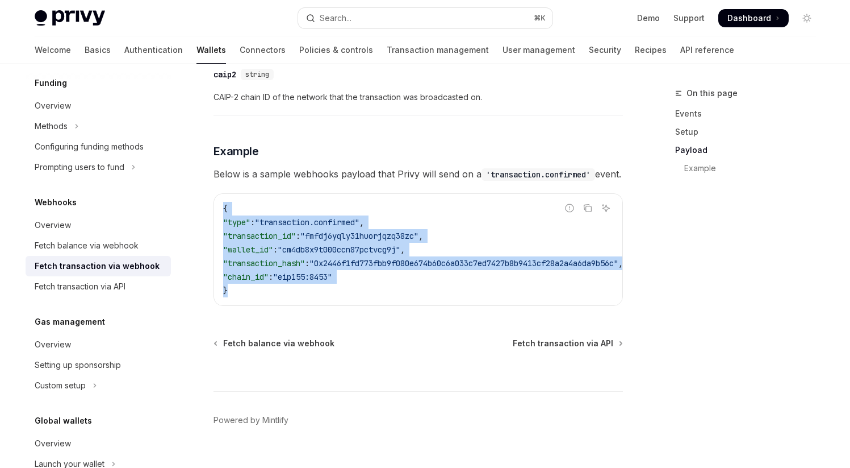
click at [293, 305] on div "{ "type" : "transaction.confirmed" , "transaction_id" : "fmfdj6yqly31huorjqzq38…" at bounding box center [418, 249] width 408 height 111
drag, startPoint x: 222, startPoint y: 224, endPoint x: 261, endPoint y: 308, distance: 93.0
click at [261, 305] on div "{ "type" : "transaction.confirmed" , "transaction_id" : "fmfdj6yqly31huorjqzq38…" at bounding box center [418, 249] width 408 height 111
click at [316, 297] on code "{ "type" : "transaction.confirmed" , "transaction_id" : "fmfdj6yqly31huorjqzq38…" at bounding box center [436, 249] width 427 height 95
drag, startPoint x: 223, startPoint y: 223, endPoint x: 270, endPoint y: 308, distance: 97.4
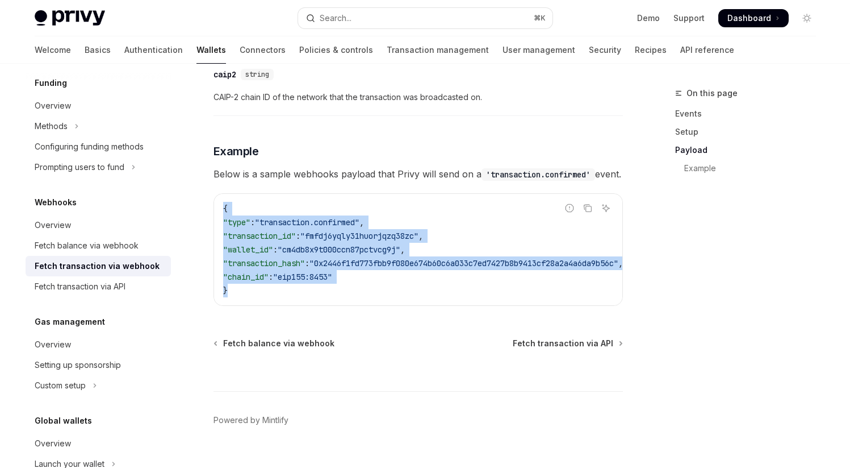
click at [270, 297] on code "{ "type" : "transaction.confirmed" , "transaction_id" : "fmfdj6yqly31huorjqzq38…" at bounding box center [436, 249] width 427 height 95
click at [324, 305] on div "{ "type" : "transaction.confirmed" , "transaction_id" : "fmfdj6yqly31huorjqzq38…" at bounding box center [418, 249] width 408 height 111
drag, startPoint x: 223, startPoint y: 223, endPoint x: 257, endPoint y: 306, distance: 89.2
click at [257, 297] on code "{ "type" : "transaction.confirmed" , "transaction_id" : "fmfdj6yqly31huorjqzq38…" at bounding box center [436, 249] width 427 height 95
click at [291, 268] on span ""transaction_hash"" at bounding box center [264, 263] width 82 height 10
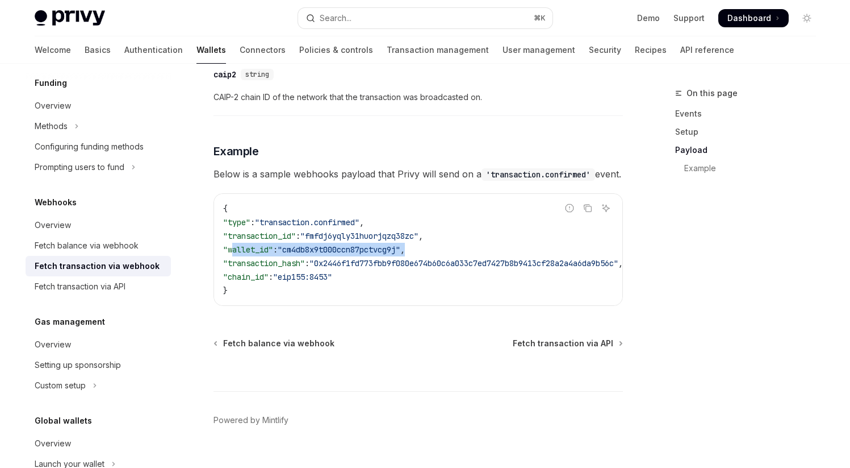
drag, startPoint x: 231, startPoint y: 265, endPoint x: 481, endPoint y: 269, distance: 250.0
click at [481, 269] on code "{ "type" : "transaction.confirmed" , "transaction_id" : "fmfdj6yqly31huorjqzq38…" at bounding box center [436, 249] width 427 height 95
drag, startPoint x: 233, startPoint y: 266, endPoint x: 540, endPoint y: 266, distance: 306.8
click at [540, 266] on code "{ "type" : "transaction.confirmed" , "transaction_id" : "fmfdj6yqly31huorjqzq38…" at bounding box center [436, 249] width 427 height 95
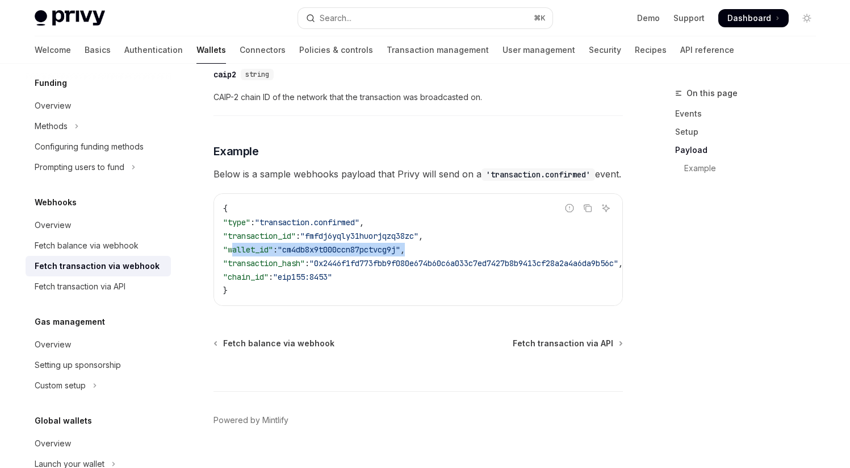
click at [273, 255] on span ""wallet_id"" at bounding box center [248, 249] width 50 height 10
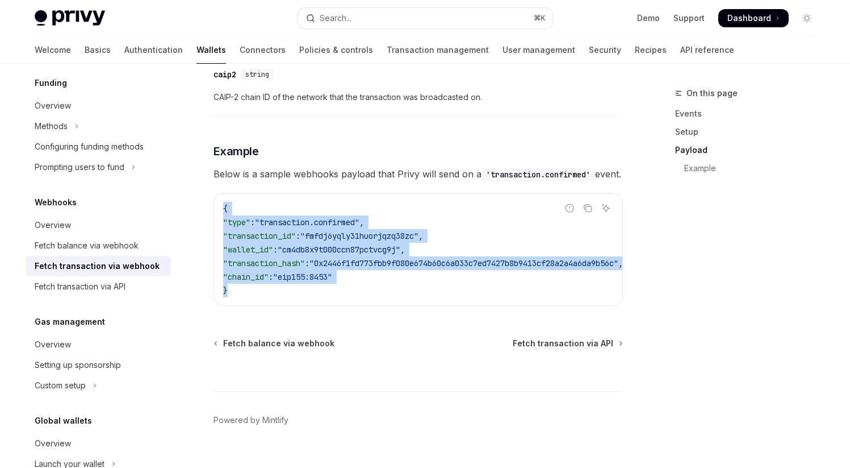
drag, startPoint x: 224, startPoint y: 226, endPoint x: 252, endPoint y: 314, distance: 91.8
click at [252, 305] on div "{ "type" : "transaction.confirmed" , "transaction_id" : "fmfdj6yqly31huorjqzq38…" at bounding box center [418, 249] width 408 height 111
click at [291, 297] on code "{ "type" : "transaction.confirmed" , "transaction_id" : "fmfdj6yqly31huorjqzq38…" at bounding box center [436, 249] width 427 height 95
drag, startPoint x: 225, startPoint y: 225, endPoint x: 257, endPoint y: 307, distance: 88.5
click at [257, 297] on code "{ "type" : "transaction.confirmed" , "transaction_id" : "fmfdj6yqly31huorjqzq38…" at bounding box center [436, 249] width 427 height 95
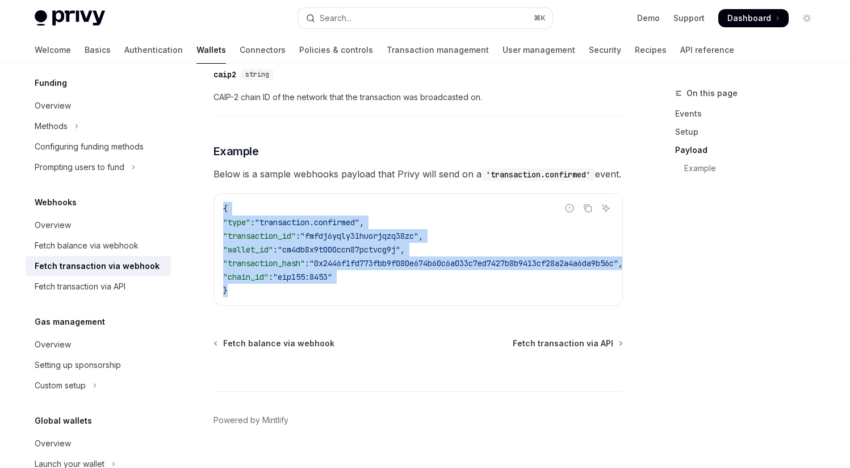
click at [257, 297] on code "{ "type" : "transaction.confirmed" , "transaction_id" : "fmfdj6yqly31huorjqzq38…" at bounding box center [436, 249] width 427 height 95
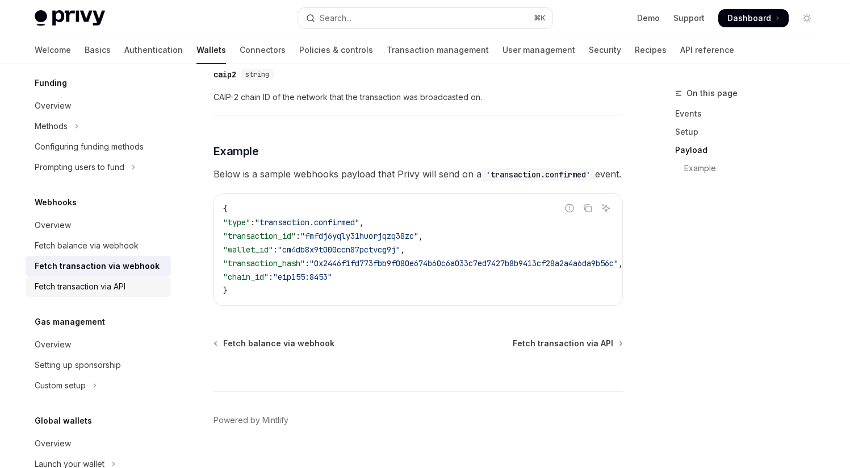
click at [110, 290] on div "Fetch transaction via API" at bounding box center [80, 287] width 91 height 14
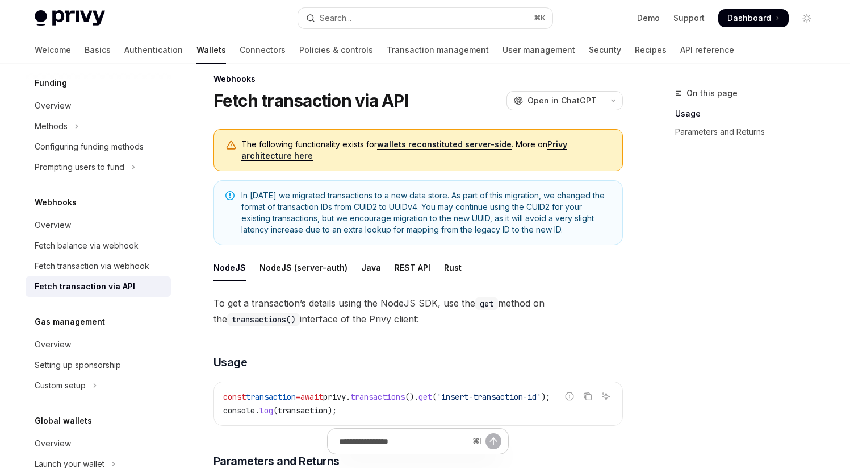
scroll to position [27, 0]
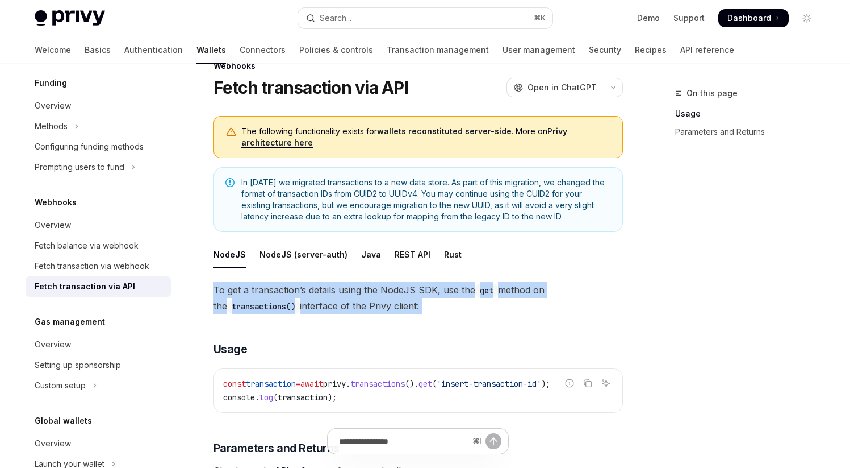
drag, startPoint x: 213, startPoint y: 289, endPoint x: 466, endPoint y: 318, distance: 254.5
click at [466, 318] on div "To get a transaction’s details using the NodeJS SDK, use the get method on the …" at bounding box center [419, 380] width 410 height 197
drag, startPoint x: 215, startPoint y: 291, endPoint x: 480, endPoint y: 308, distance: 265.3
click at [483, 311] on span "To get a transaction’s details using the NodeJS SDK, use the get method on the …" at bounding box center [419, 298] width 410 height 32
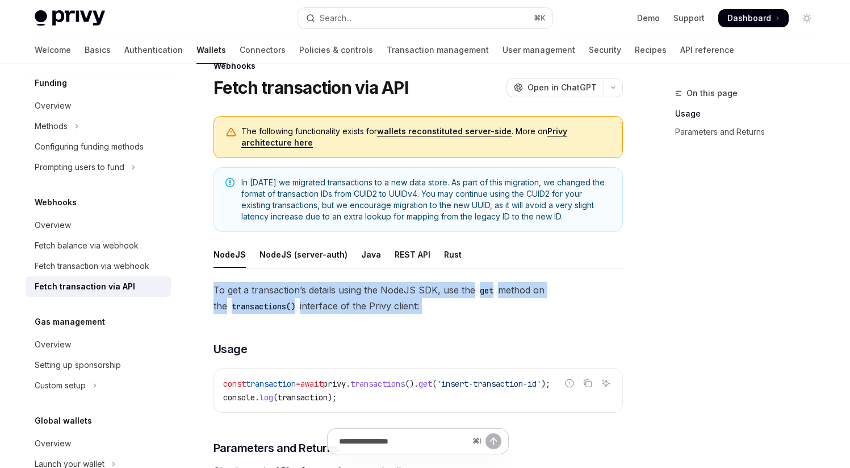
click at [480, 308] on span "To get a transaction’s details using the NodeJS SDK, use the get method on the …" at bounding box center [419, 298] width 410 height 32
drag, startPoint x: 215, startPoint y: 290, endPoint x: 445, endPoint y: 314, distance: 230.8
click at [445, 314] on div "To get a transaction’s details using the NodeJS SDK, use the get method on the …" at bounding box center [419, 380] width 410 height 197
drag, startPoint x: 214, startPoint y: 289, endPoint x: 436, endPoint y: 306, distance: 222.7
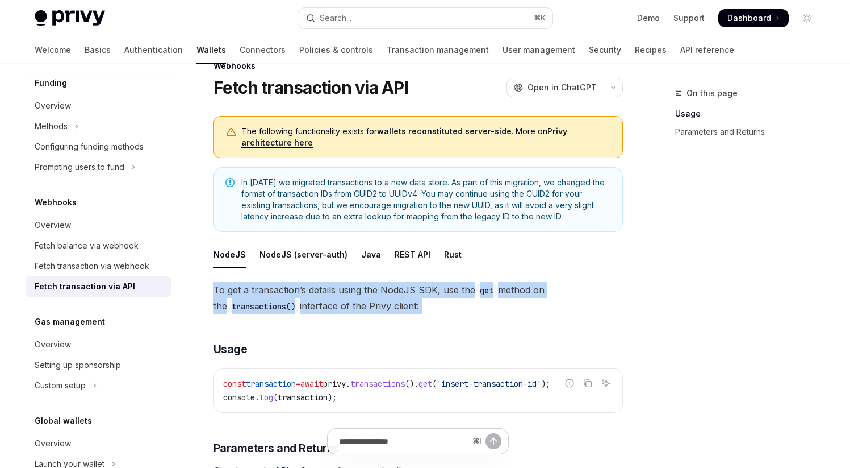
click at [436, 306] on span "To get a transaction’s details using the NodeJS SDK, use the get method on the …" at bounding box center [419, 298] width 410 height 32
drag, startPoint x: 241, startPoint y: 183, endPoint x: 590, endPoint y: 214, distance: 349.7
click at [590, 214] on span "In [DATE] we migrated transactions to a new data store. As part of this migrati…" at bounding box center [426, 199] width 370 height 45
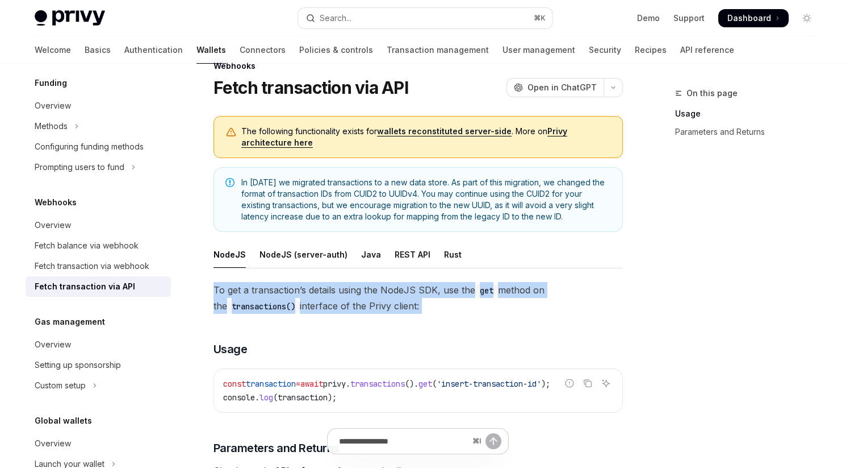
drag, startPoint x: 243, startPoint y: 183, endPoint x: 615, endPoint y: 213, distance: 373.9
click at [615, 213] on div "In [DATE] we migrated transactions to a new data store. As part of this migrati…" at bounding box center [419, 199] width 410 height 65
drag, startPoint x: 242, startPoint y: 183, endPoint x: 622, endPoint y: 227, distance: 382.1
click at [622, 227] on div "In [DATE] we migrated transactions to a new data store. As part of this migrati…" at bounding box center [419, 199] width 410 height 65
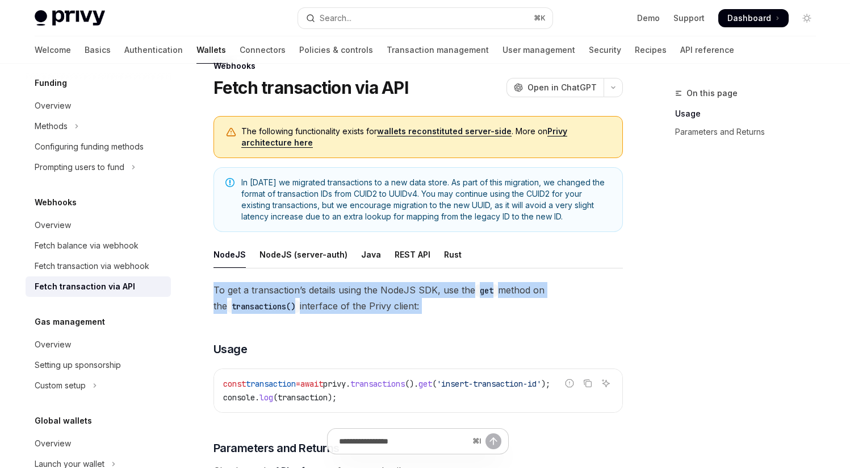
copy span "In [DATE] we migrated transactions to a new data store. As part of this migrati…"
click at [348, 203] on span "In [DATE] we migrated transactions to a new data store. As part of this migrati…" at bounding box center [426, 199] width 370 height 45
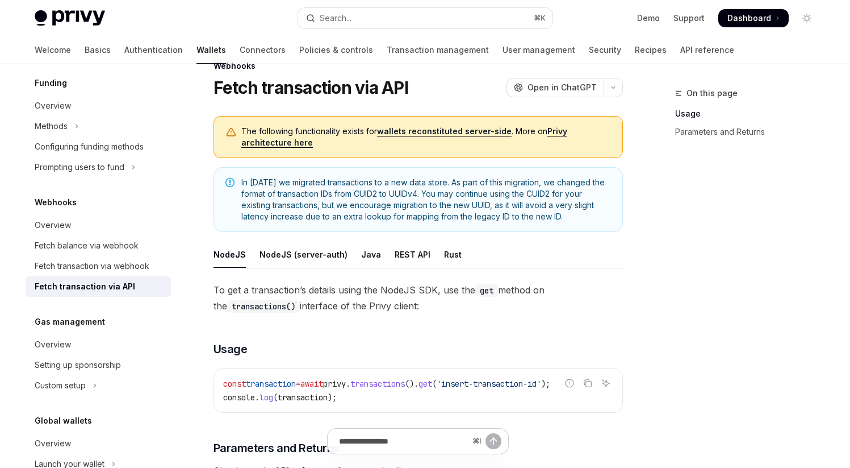
click at [550, 130] on link "Privy architecture here" at bounding box center [404, 137] width 326 height 22
type textarea "*"
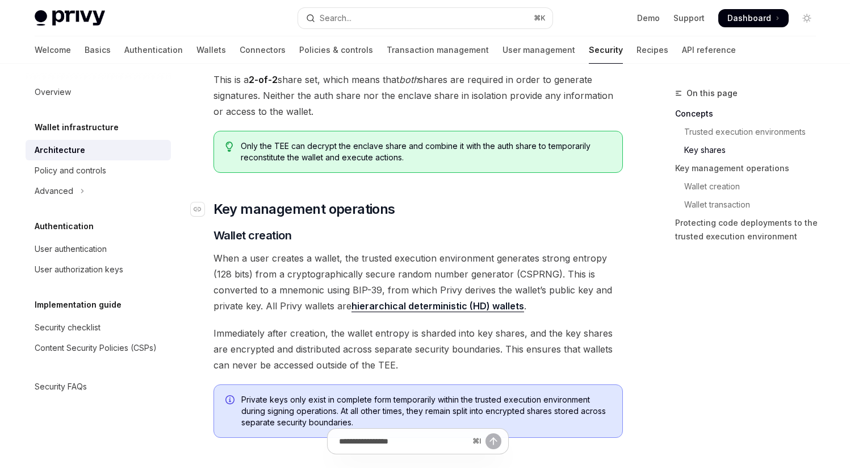
scroll to position [1235, 0]
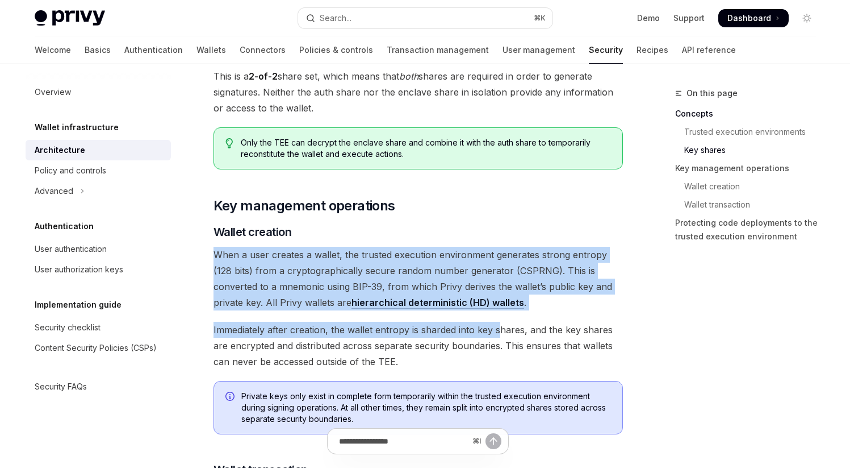
drag, startPoint x: 215, startPoint y: 256, endPoint x: 497, endPoint y: 336, distance: 292.8
click at [497, 336] on div "[PERSON_NAME]’s security architecture combines trusted execution environments (…" at bounding box center [419, 184] width 410 height 2553
click at [496, 332] on span "Immediately after creation, the wallet entropy is sharded into key shares, and …" at bounding box center [419, 346] width 410 height 48
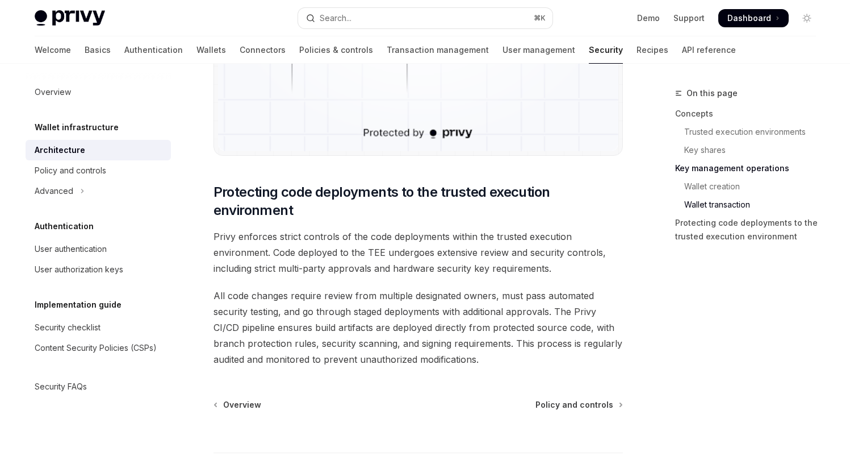
scroll to position [2309, 0]
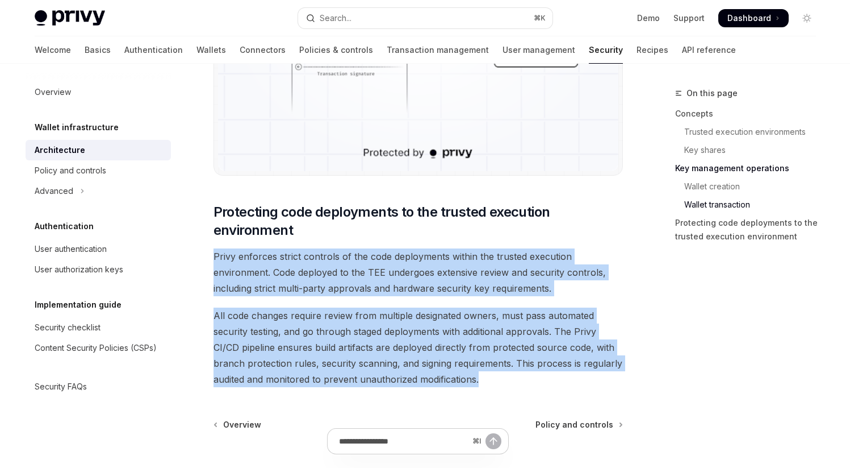
drag, startPoint x: 214, startPoint y: 256, endPoint x: 483, endPoint y: 374, distance: 293.6
click at [483, 374] on span "All code changes require review from multiple designated owners, must pass auto…" at bounding box center [419, 347] width 410 height 80
drag, startPoint x: 216, startPoint y: 256, endPoint x: 482, endPoint y: 374, distance: 290.7
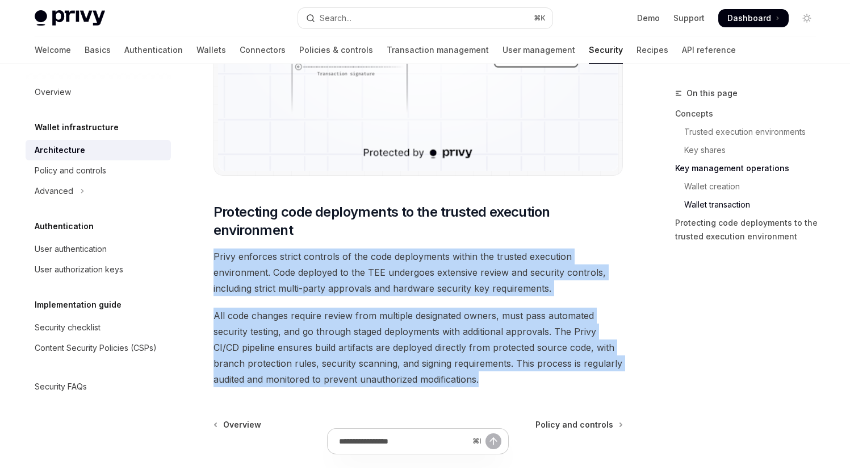
click at [482, 374] on span "All code changes require review from multiple designated owners, must pass auto…" at bounding box center [419, 347] width 410 height 80
drag, startPoint x: 215, startPoint y: 256, endPoint x: 489, endPoint y: 371, distance: 297.1
click at [489, 371] on span "All code changes require review from multiple designated owners, must pass auto…" at bounding box center [419, 347] width 410 height 80
drag, startPoint x: 215, startPoint y: 256, endPoint x: 511, endPoint y: 385, distance: 322.3
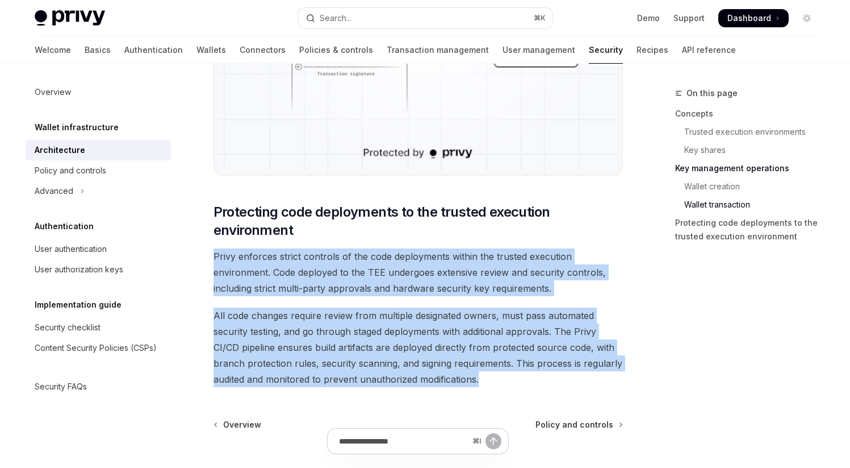
click at [511, 385] on span "All code changes require review from multiple designated owners, must pass auto…" at bounding box center [419, 347] width 410 height 80
drag, startPoint x: 215, startPoint y: 255, endPoint x: 519, endPoint y: 382, distance: 330.0
click at [519, 382] on span "All code changes require review from multiple designated owners, must pass auto…" at bounding box center [419, 347] width 410 height 80
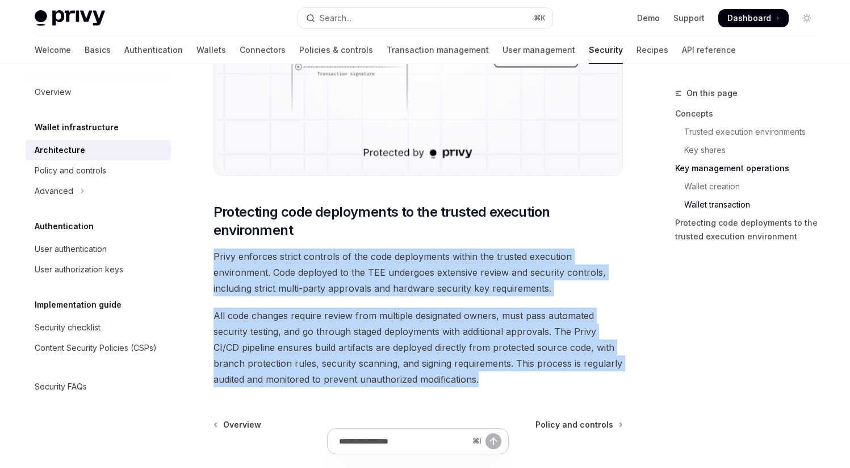
drag, startPoint x: 215, startPoint y: 255, endPoint x: 486, endPoint y: 378, distance: 298.0
click at [486, 378] on span "All code changes require review from multiple designated owners, must pass auto…" at bounding box center [419, 347] width 410 height 80
drag, startPoint x: 214, startPoint y: 255, endPoint x: 483, endPoint y: 381, distance: 297.9
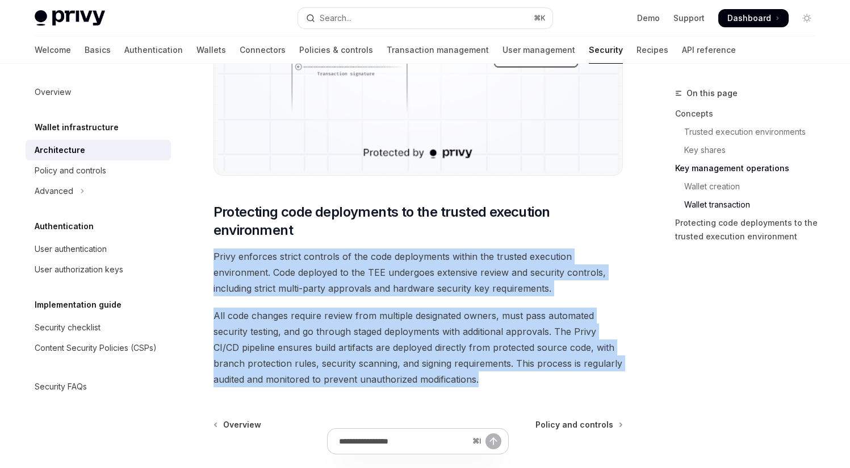
click at [483, 381] on span "All code changes require review from multiple designated owners, must pass auto…" at bounding box center [419, 347] width 410 height 80
drag, startPoint x: 214, startPoint y: 256, endPoint x: 490, endPoint y: 372, distance: 299.4
click at [490, 372] on span "All code changes require review from multiple designated owners, must pass auto…" at bounding box center [419, 347] width 410 height 80
drag, startPoint x: 214, startPoint y: 256, endPoint x: 493, endPoint y: 381, distance: 306.0
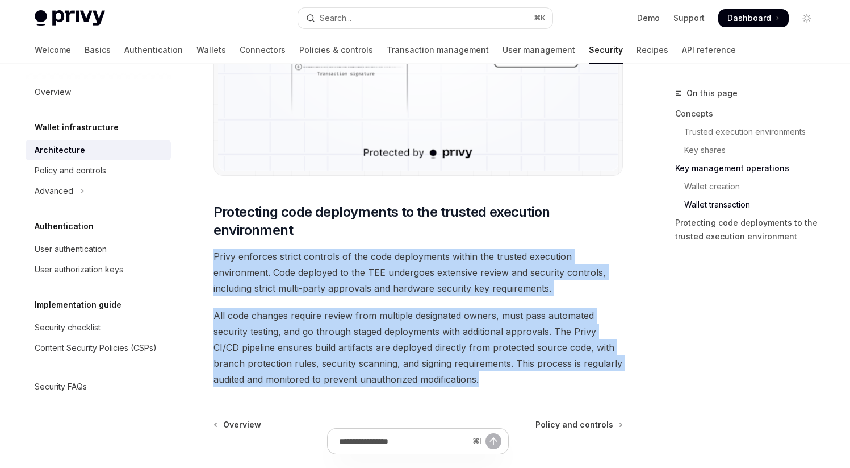
click at [493, 381] on span "All code changes require review from multiple designated owners, must pass auto…" at bounding box center [419, 347] width 410 height 80
drag, startPoint x: 213, startPoint y: 257, endPoint x: 504, endPoint y: 370, distance: 312.8
click at [504, 370] on span "All code changes require review from multiple designated owners, must pass auto…" at bounding box center [419, 347] width 410 height 80
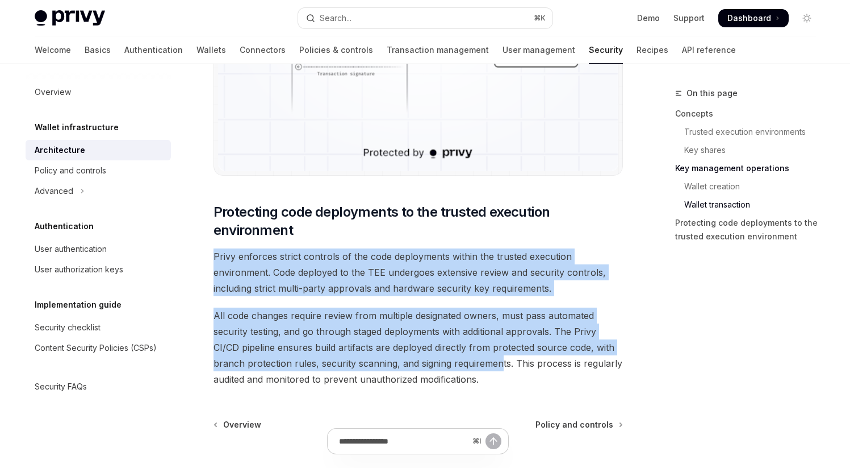
drag, startPoint x: 215, startPoint y: 255, endPoint x: 499, endPoint y: 368, distance: 305.7
click at [499, 368] on span "All code changes require review from multiple designated owners, must pass auto…" at bounding box center [419, 347] width 410 height 80
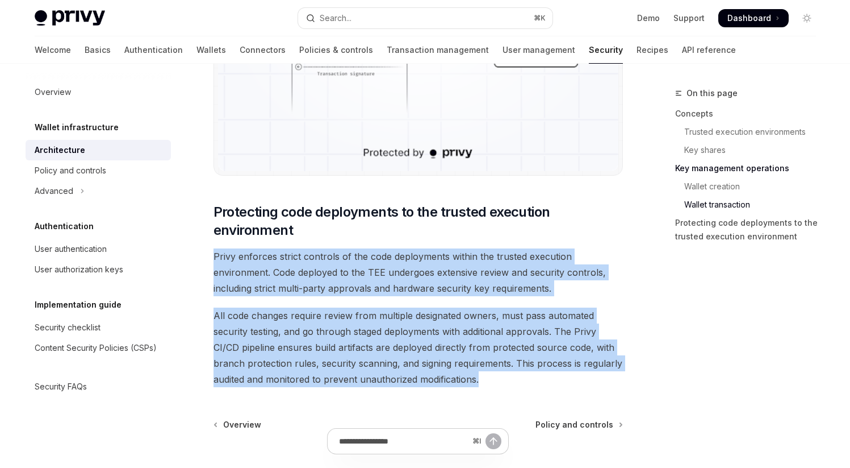
drag, startPoint x: 215, startPoint y: 255, endPoint x: 490, endPoint y: 380, distance: 301.3
click at [490, 380] on span "All code changes require review from multiple designated owners, must pass auto…" at bounding box center [419, 347] width 410 height 80
drag, startPoint x: 214, startPoint y: 255, endPoint x: 517, endPoint y: 371, distance: 324.2
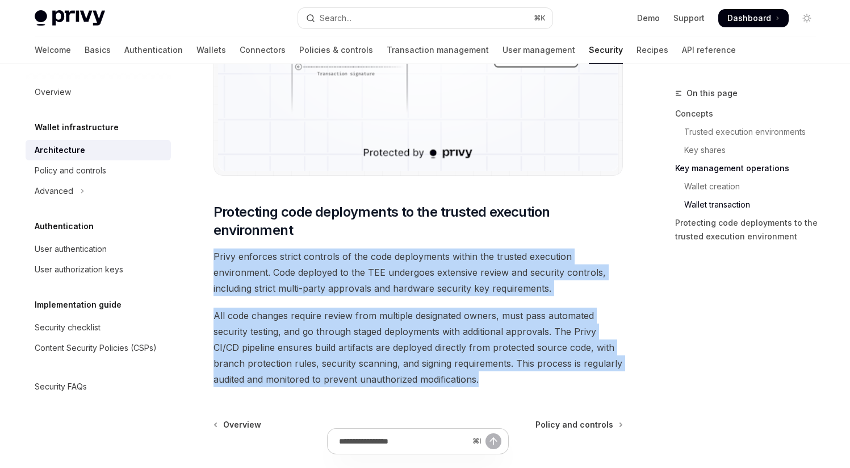
click at [517, 371] on span "All code changes require review from multiple designated owners, must pass auto…" at bounding box center [419, 347] width 410 height 80
drag, startPoint x: 215, startPoint y: 256, endPoint x: 535, endPoint y: 390, distance: 346.3
drag, startPoint x: 216, startPoint y: 256, endPoint x: 485, endPoint y: 378, distance: 295.9
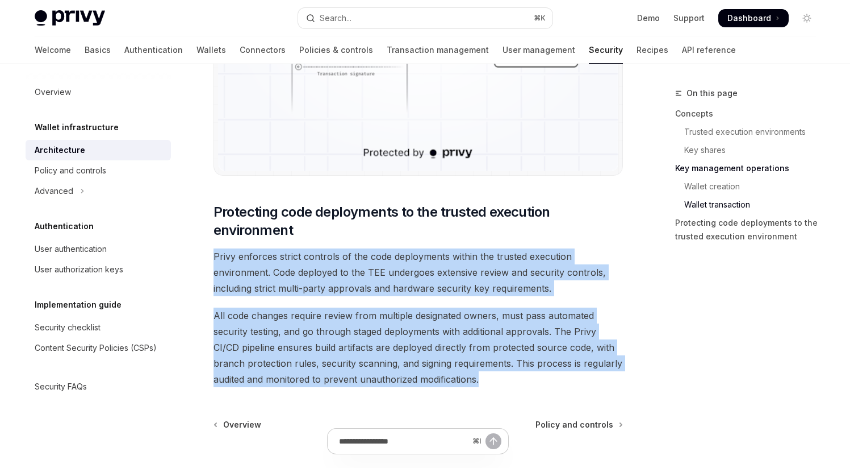
click at [485, 378] on span "All code changes require review from multiple designated owners, must pass auto…" at bounding box center [419, 347] width 410 height 80
drag, startPoint x: 214, startPoint y: 256, endPoint x: 494, endPoint y: 375, distance: 304.7
click at [494, 375] on span "All code changes require review from multiple designated owners, must pass auto…" at bounding box center [419, 347] width 410 height 80
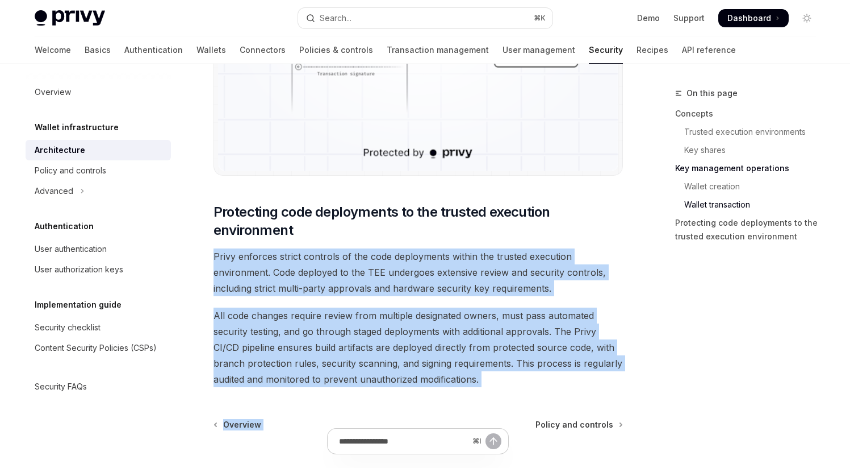
drag, startPoint x: 214, startPoint y: 253, endPoint x: 532, endPoint y: 391, distance: 346.3
drag, startPoint x: 215, startPoint y: 256, endPoint x: 481, endPoint y: 377, distance: 292.6
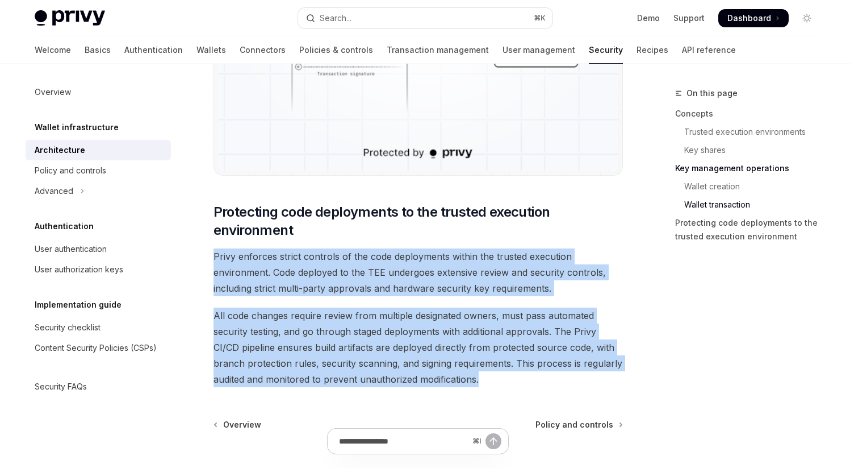
click at [481, 377] on span "All code changes require review from multiple designated owners, must pass auto…" at bounding box center [419, 347] width 410 height 80
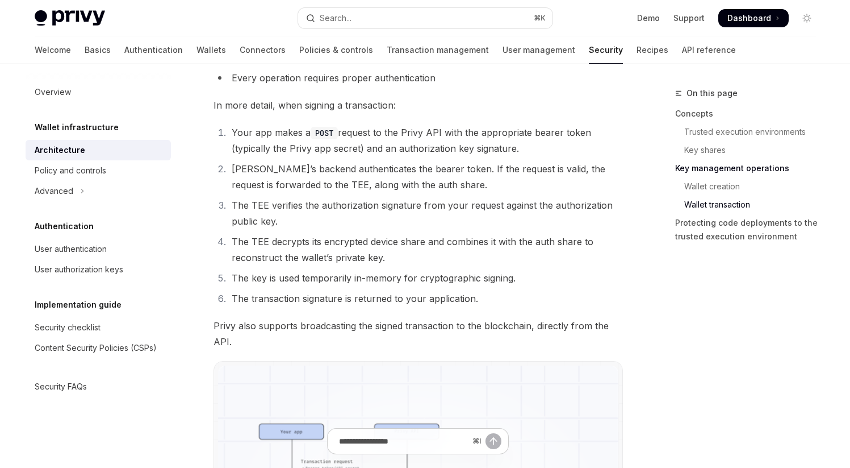
scroll to position [1830, 0]
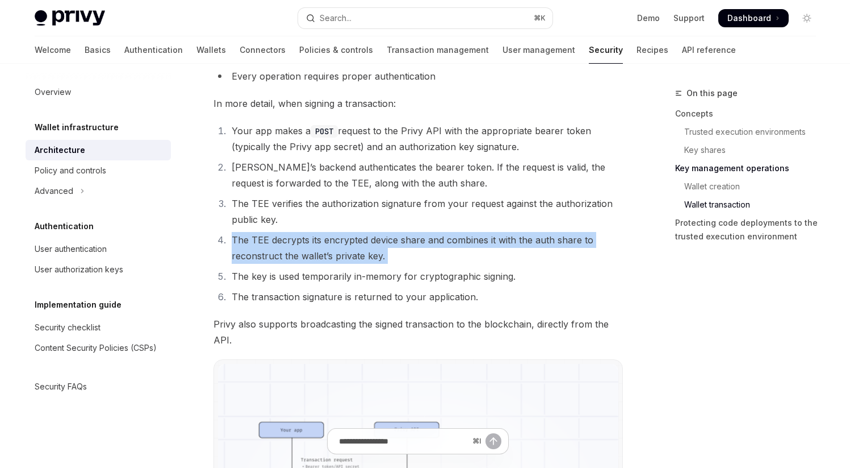
drag, startPoint x: 233, startPoint y: 240, endPoint x: 416, endPoint y: 264, distance: 184.4
click at [416, 264] on ol "Your app makes a POST request to the Privy API with the appropriate bearer toke…" at bounding box center [419, 214] width 410 height 182
drag, startPoint x: 234, startPoint y: 239, endPoint x: 428, endPoint y: 265, distance: 196.0
click at [428, 265] on ol "Your app makes a POST request to the Privy API with the appropriate bearer toke…" at bounding box center [419, 214] width 410 height 182
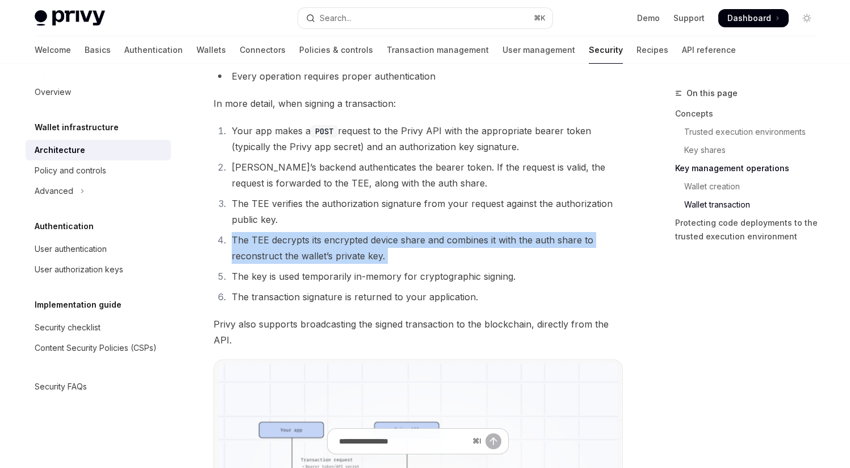
click at [428, 265] on ol "Your app makes a POST request to the Privy API with the appropriate bearer toke…" at bounding box center [419, 214] width 410 height 182
drag, startPoint x: 231, startPoint y: 237, endPoint x: 423, endPoint y: 257, distance: 193.6
click at [423, 257] on li "The TEE decrypts its encrypted device share and combines it with the auth share…" at bounding box center [425, 248] width 395 height 32
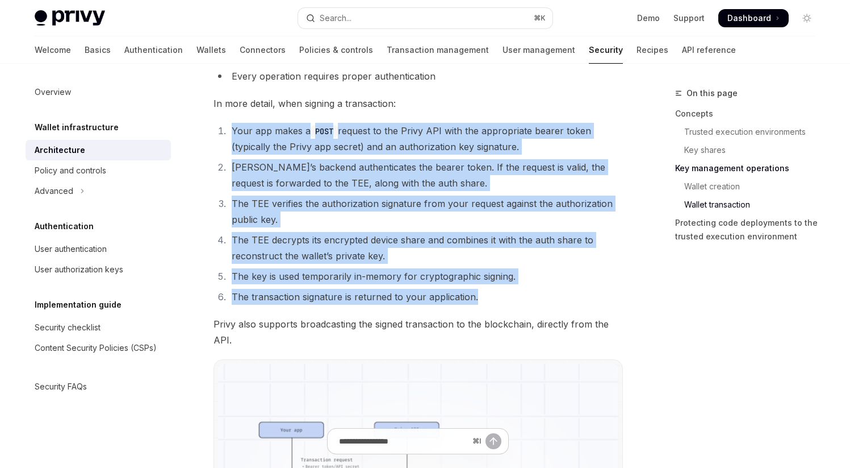
drag, startPoint x: 232, startPoint y: 131, endPoint x: 489, endPoint y: 295, distance: 304.3
click at [489, 295] on ol "Your app makes a POST request to the Privy API with the appropriate bearer toke…" at bounding box center [419, 214] width 410 height 182
click at [488, 295] on li "The transaction signature is returned to your application." at bounding box center [425, 297] width 395 height 16
drag, startPoint x: 232, startPoint y: 130, endPoint x: 508, endPoint y: 311, distance: 329.8
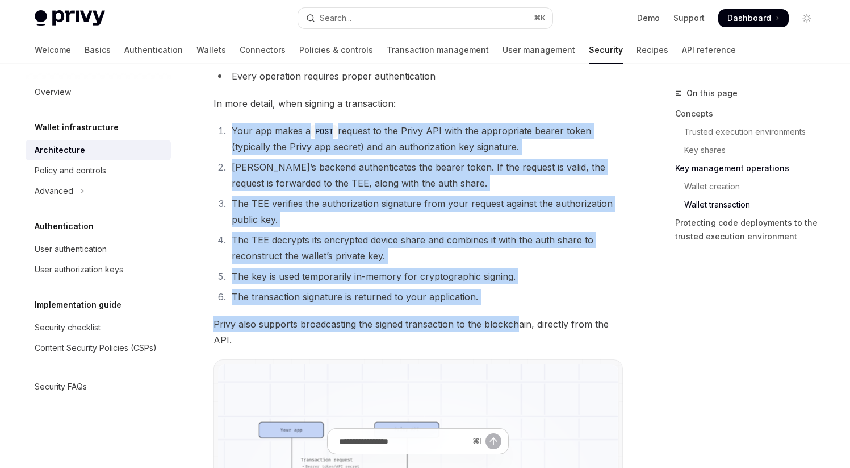
drag, startPoint x: 233, startPoint y: 131, endPoint x: 518, endPoint y: 324, distance: 344.3
click at [518, 324] on span "Privy also supports broadcasting the signed transaction to the blockchain, dire…" at bounding box center [419, 332] width 410 height 32
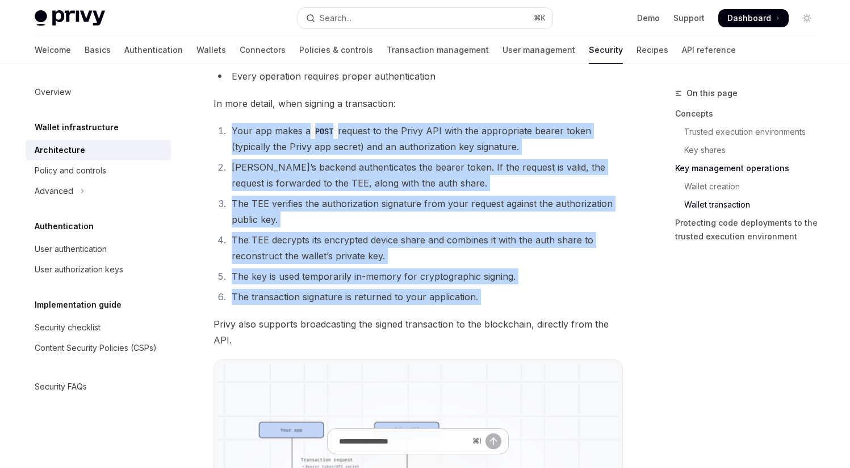
drag, startPoint x: 231, startPoint y: 128, endPoint x: 504, endPoint y: 309, distance: 327.6
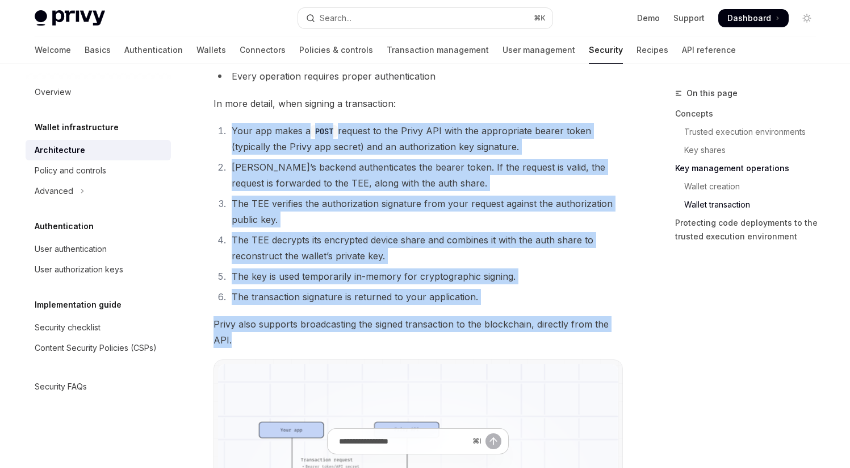
drag, startPoint x: 232, startPoint y: 130, endPoint x: 543, endPoint y: 333, distance: 370.9
click at [543, 333] on span "Privy also supports broadcasting the signed transaction to the blockchain, dire…" at bounding box center [419, 332] width 410 height 32
drag, startPoint x: 232, startPoint y: 127, endPoint x: 531, endPoint y: 330, distance: 361.2
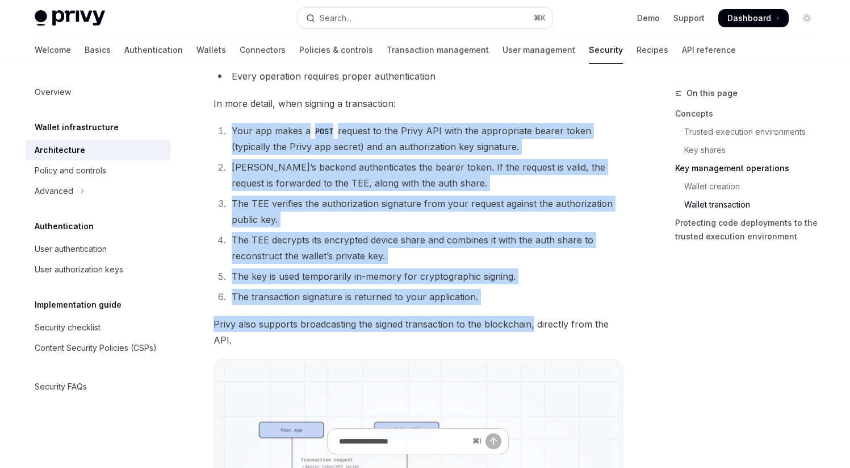
click at [531, 330] on span "Privy also supports broadcasting the signed transaction to the blockchain, dire…" at bounding box center [419, 332] width 410 height 32
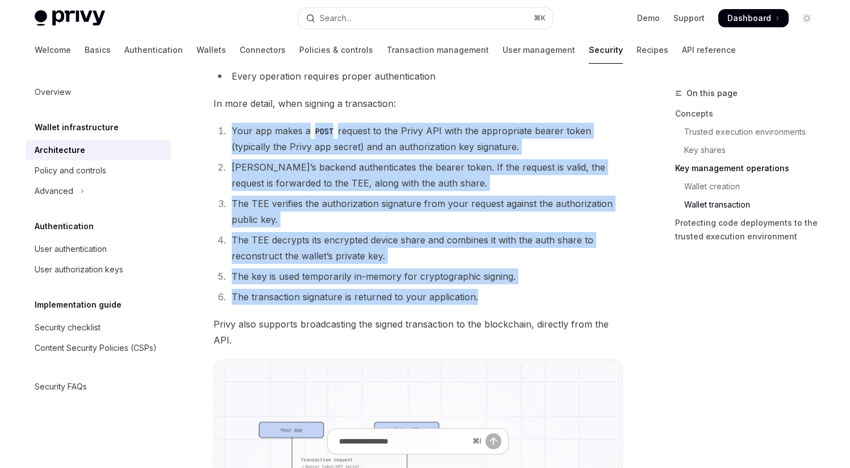
drag, startPoint x: 233, startPoint y: 129, endPoint x: 512, endPoint y: 303, distance: 329.5
click at [512, 303] on ol "Your app makes a POST request to the Privy API with the appropriate bearer toke…" at bounding box center [419, 214] width 410 height 182
click at [512, 303] on li "The transaction signature is returned to your application." at bounding box center [425, 297] width 395 height 16
drag, startPoint x: 233, startPoint y: 131, endPoint x: 520, endPoint y: 307, distance: 335.9
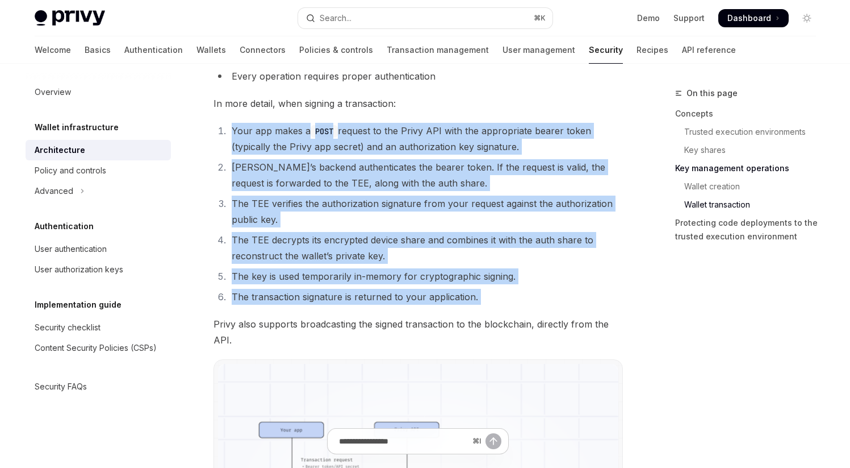
drag, startPoint x: 232, startPoint y: 131, endPoint x: 483, endPoint y: 297, distance: 300.5
click at [483, 297] on ol "Your app makes a POST request to the Privy API with the appropriate bearer toke…" at bounding box center [419, 214] width 410 height 182
click at [483, 297] on li "The transaction signature is returned to your application." at bounding box center [425, 297] width 395 height 16
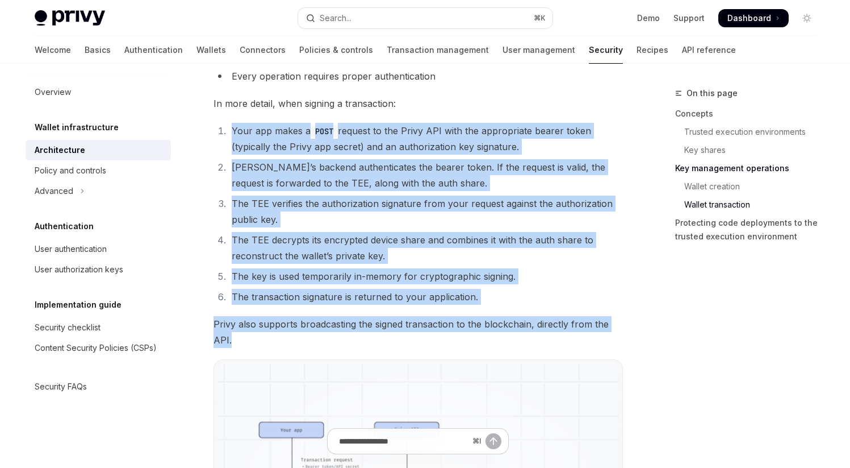
drag, startPoint x: 233, startPoint y: 131, endPoint x: 528, endPoint y: 336, distance: 358.4
click at [528, 336] on span "Privy also supports broadcasting the signed transaction to the blockchain, dire…" at bounding box center [419, 332] width 410 height 32
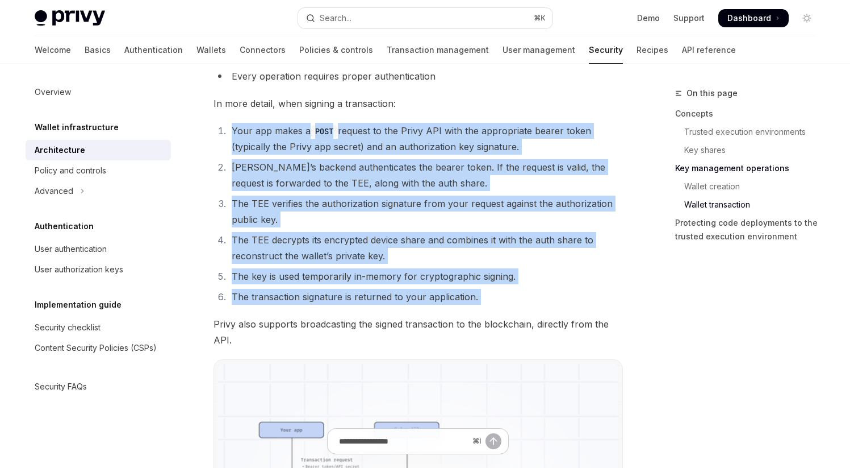
drag, startPoint x: 233, startPoint y: 135, endPoint x: 510, endPoint y: 306, distance: 325.3
drag, startPoint x: 231, startPoint y: 127, endPoint x: 520, endPoint y: 307, distance: 340.2
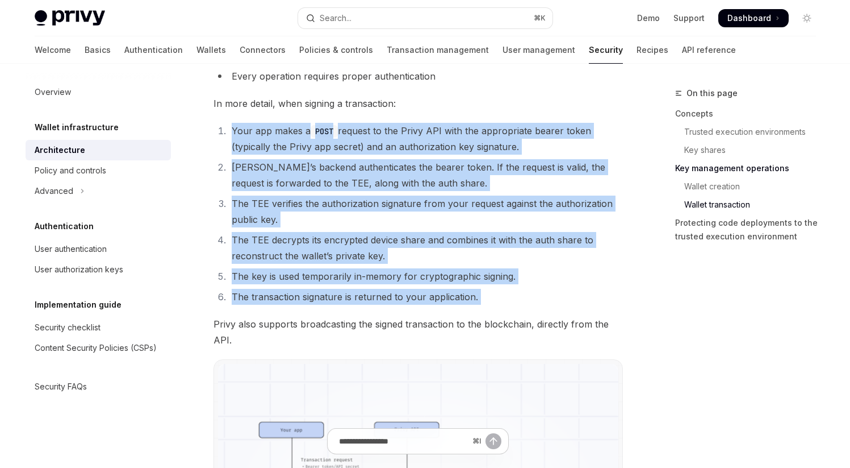
drag, startPoint x: 234, startPoint y: 131, endPoint x: 492, endPoint y: 309, distance: 313.6
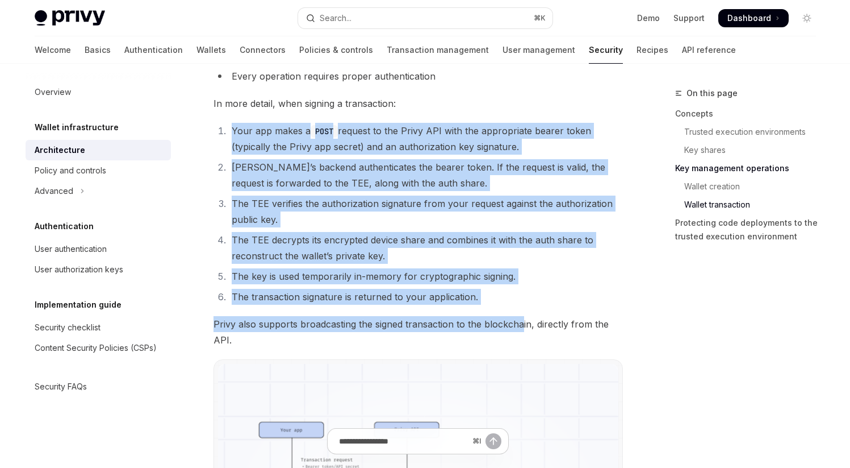
drag, startPoint x: 233, startPoint y: 130, endPoint x: 520, endPoint y: 323, distance: 345.4
click at [520, 323] on span "Privy also supports broadcasting the signed transaction to the blockchain, dire…" at bounding box center [419, 332] width 410 height 32
drag, startPoint x: 233, startPoint y: 127, endPoint x: 308, endPoint y: 332, distance: 217.8
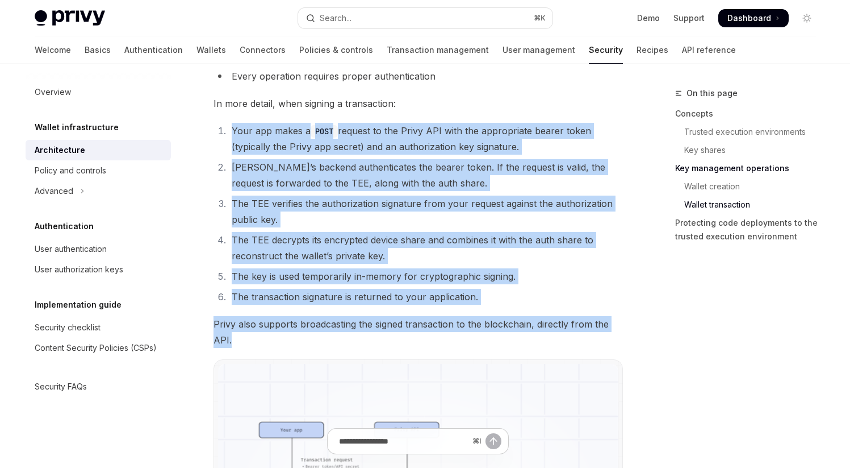
click at [308, 332] on span "Privy also supports broadcasting the signed transaction to the blockchain, dire…" at bounding box center [419, 332] width 410 height 32
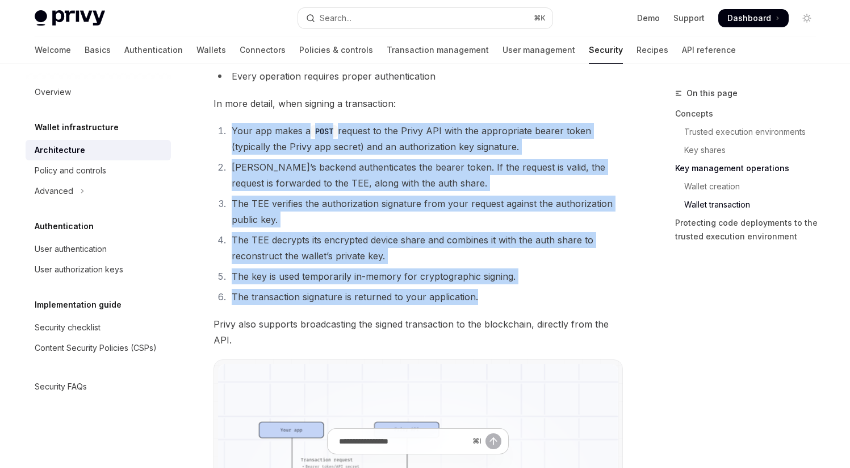
drag, startPoint x: 233, startPoint y: 132, endPoint x: 491, endPoint y: 299, distance: 307.3
click at [491, 299] on ol "Your app makes a POST request to the Privy API with the appropriate bearer toke…" at bounding box center [419, 214] width 410 height 182
click at [491, 299] on li "The transaction signature is returned to your application." at bounding box center [425, 297] width 395 height 16
drag, startPoint x: 232, startPoint y: 129, endPoint x: 495, endPoint y: 293, distance: 309.8
click at [495, 293] on ol "Your app makes a POST request to the Privy API with the appropriate bearer toke…" at bounding box center [419, 214] width 410 height 182
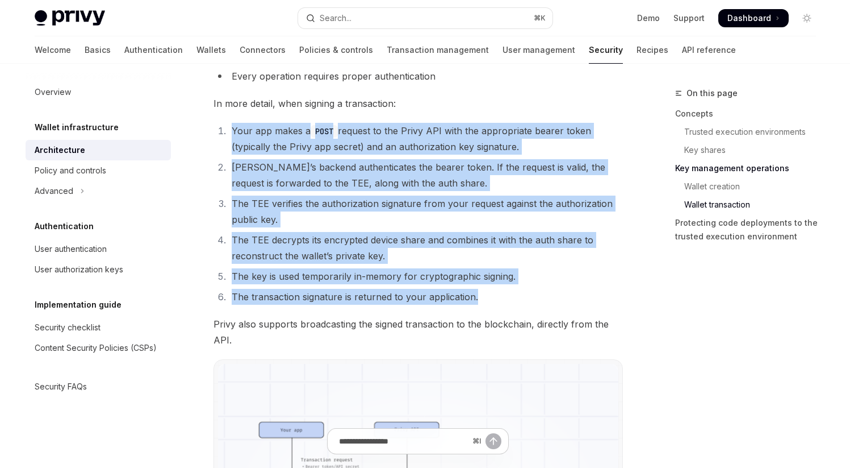
click at [495, 293] on li "The transaction signature is returned to your application." at bounding box center [425, 297] width 395 height 16
